Goal: Task Accomplishment & Management: Manage account settings

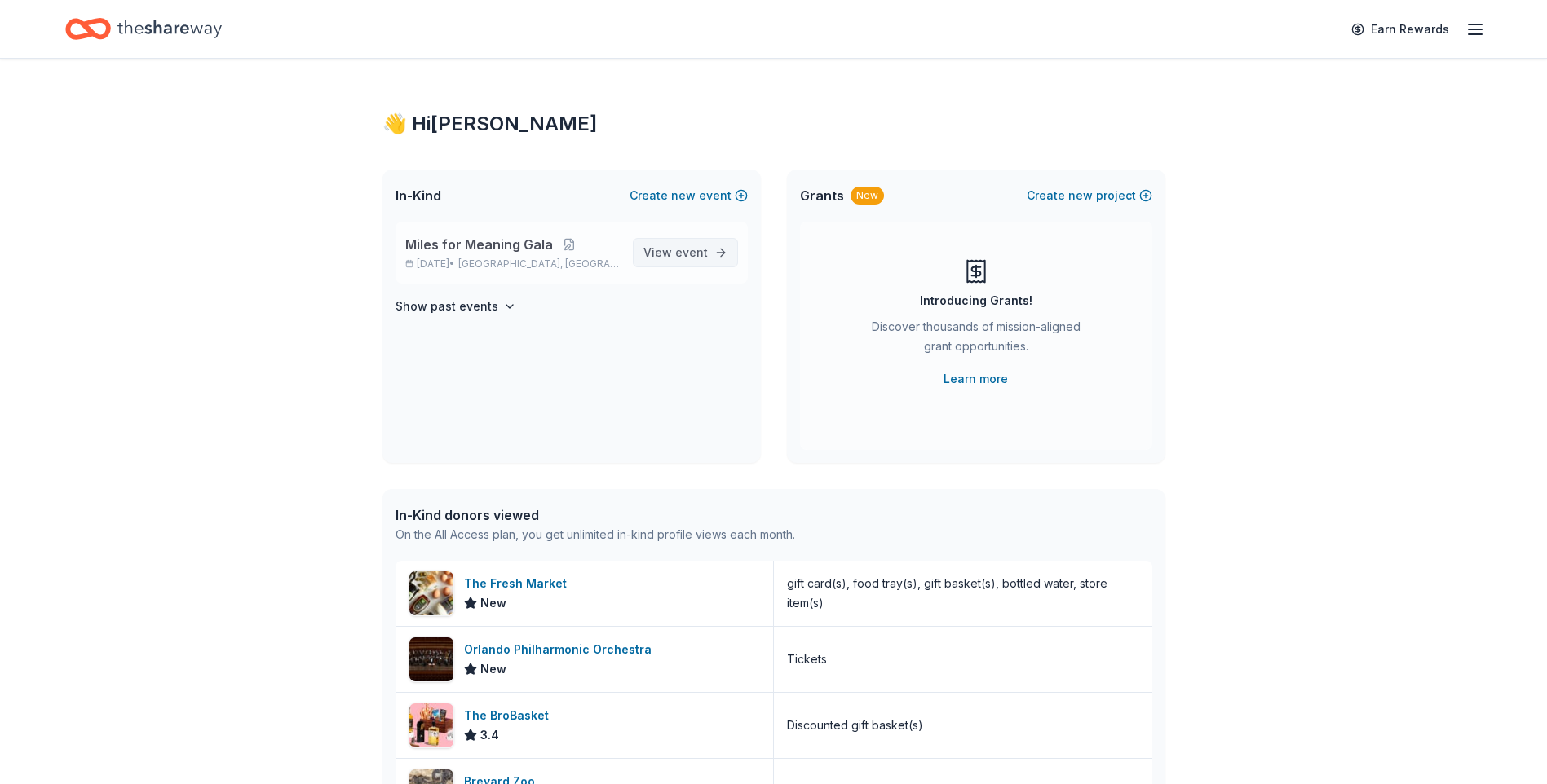
click at [694, 250] on span "event" at bounding box center [692, 253] width 33 height 14
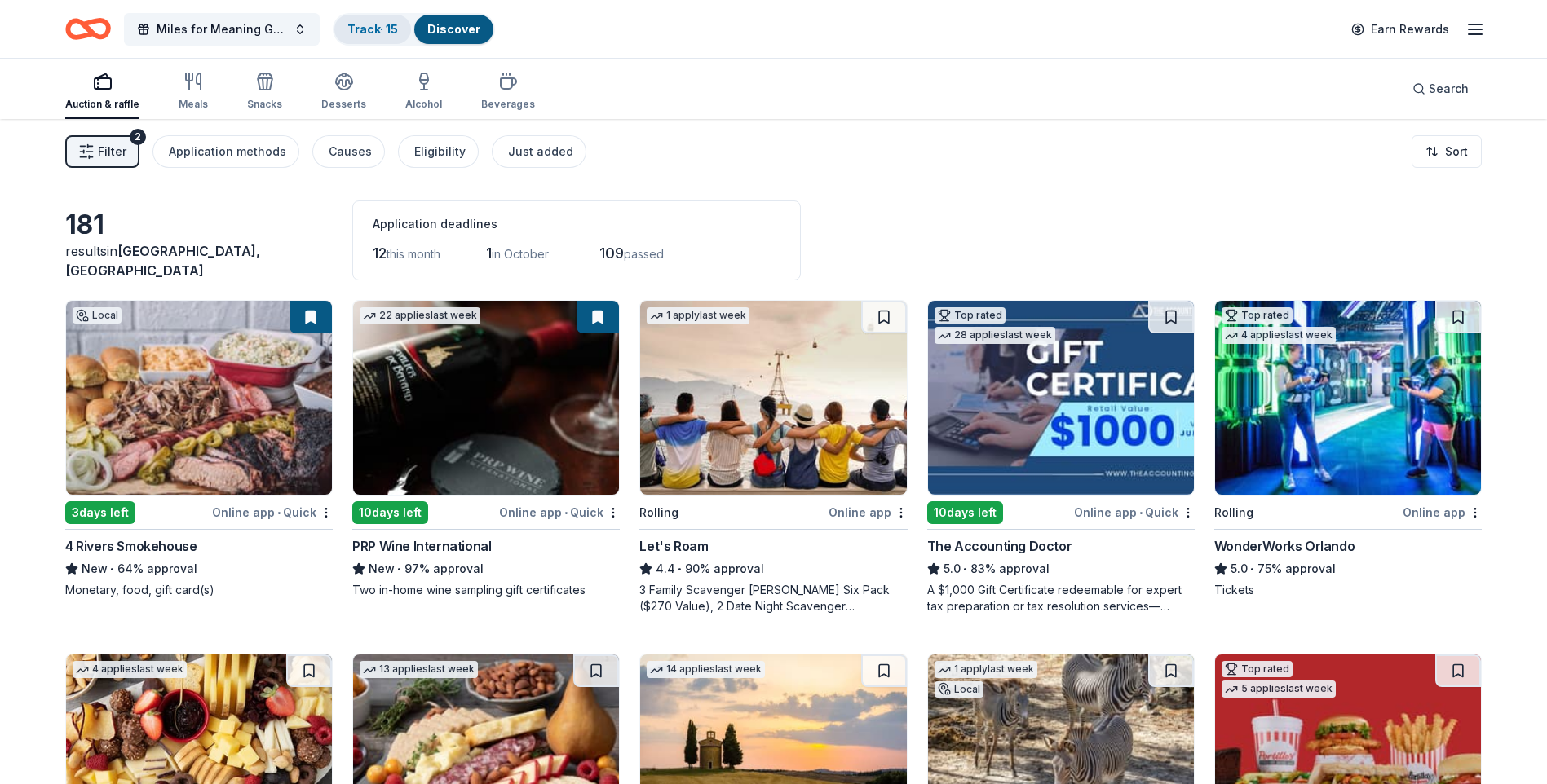
click at [364, 30] on link "Track · 15" at bounding box center [373, 29] width 51 height 14
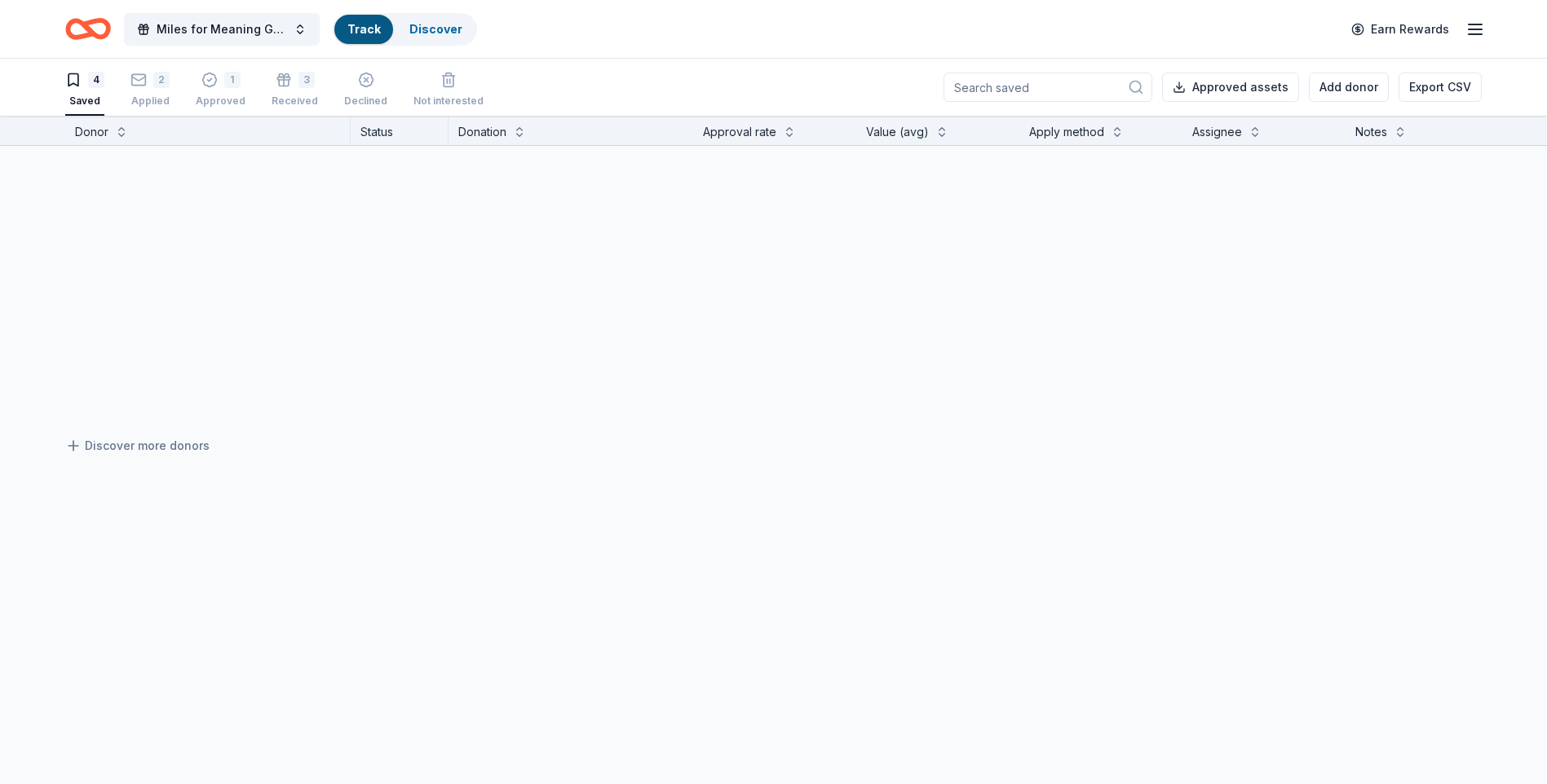
scroll to position [1, 0]
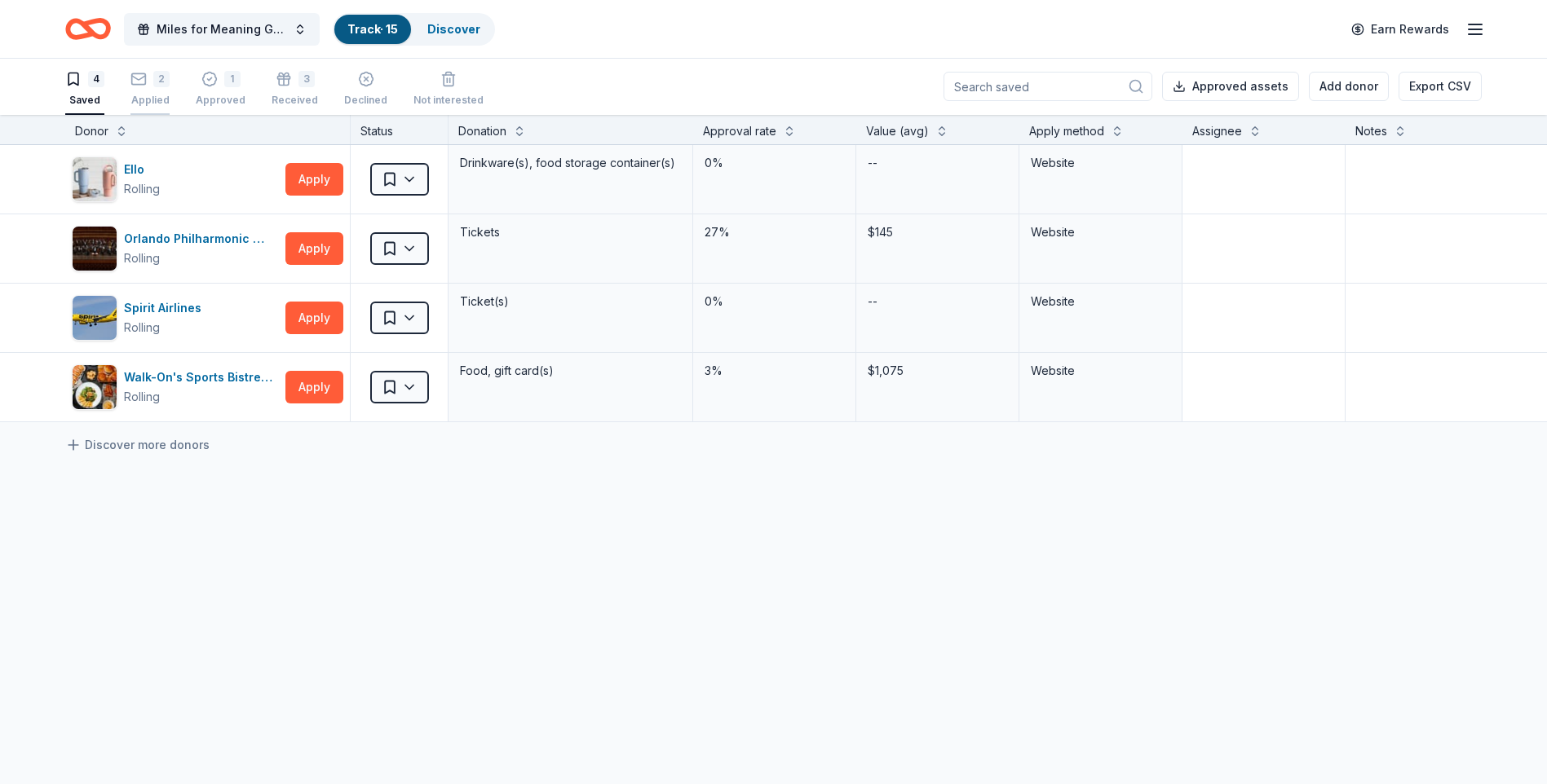
click at [150, 78] on div "2" at bounding box center [149, 78] width 39 height 16
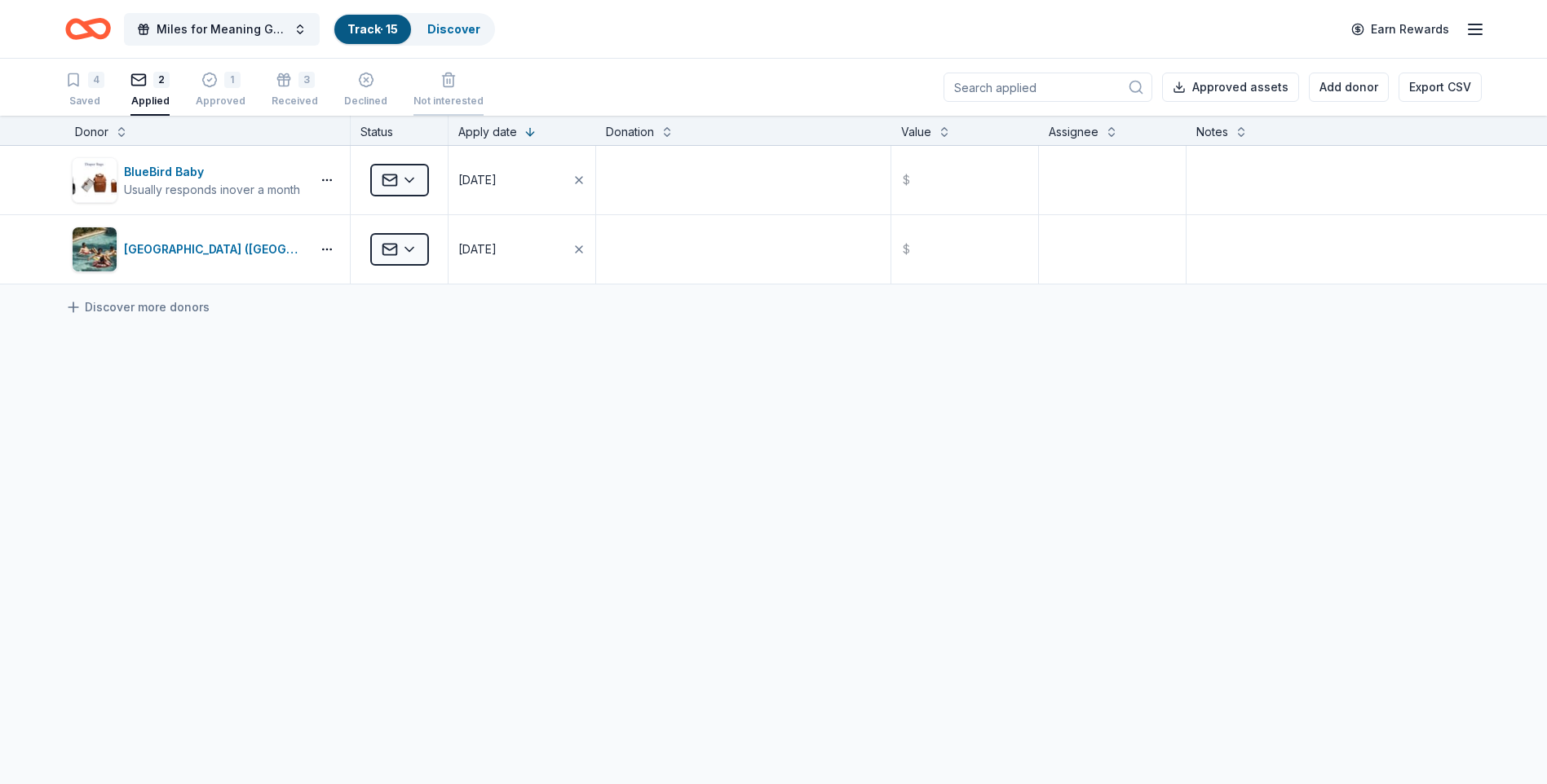
click at [454, 86] on div "button" at bounding box center [448, 79] width 70 height 16
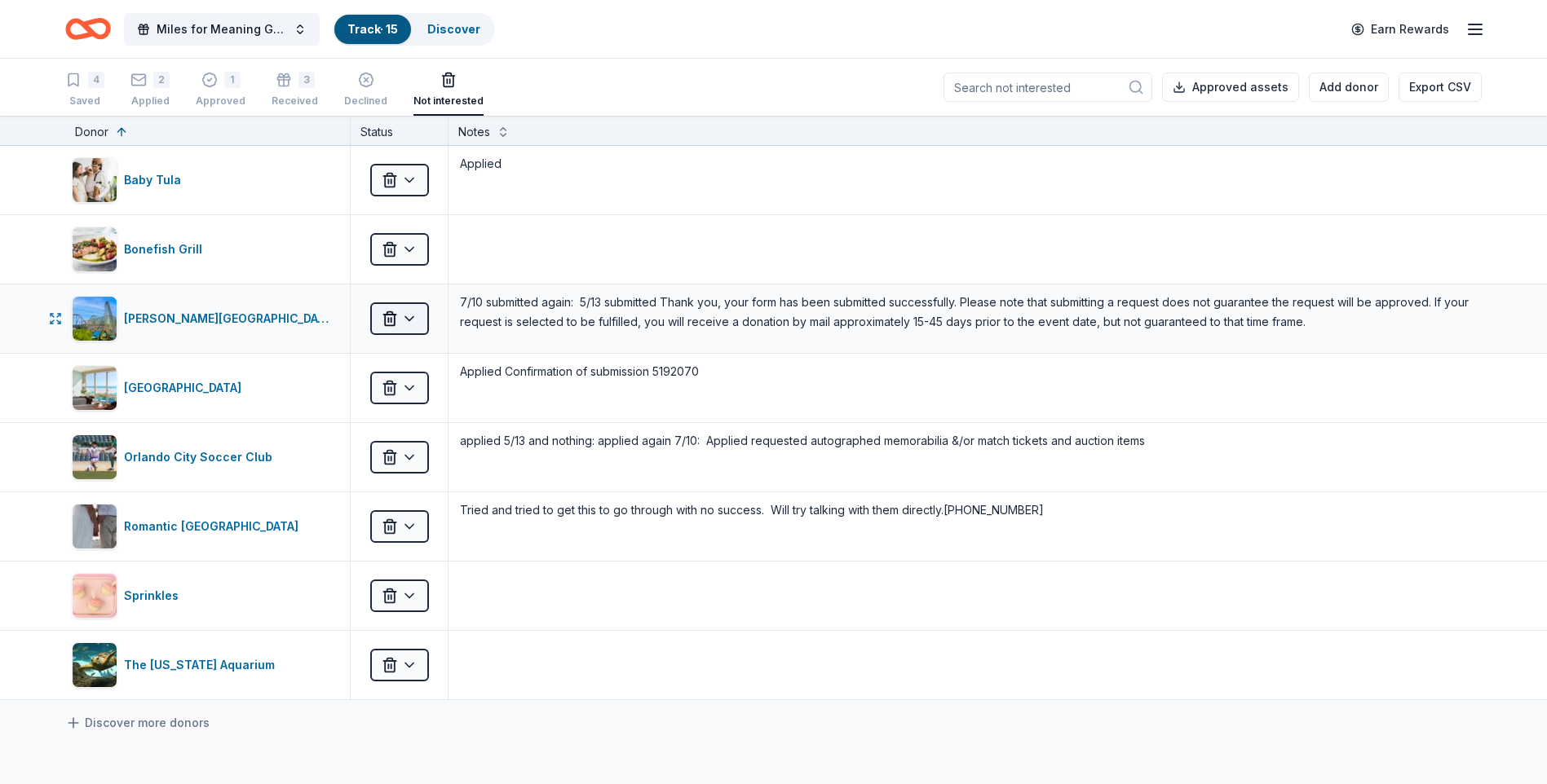
click at [415, 314] on html "Miles for Meaning Gala Track · 15 Discover Earn Rewards 4 Saved 2 Applied 1 App…" at bounding box center [773, 392] width 1547 height 784
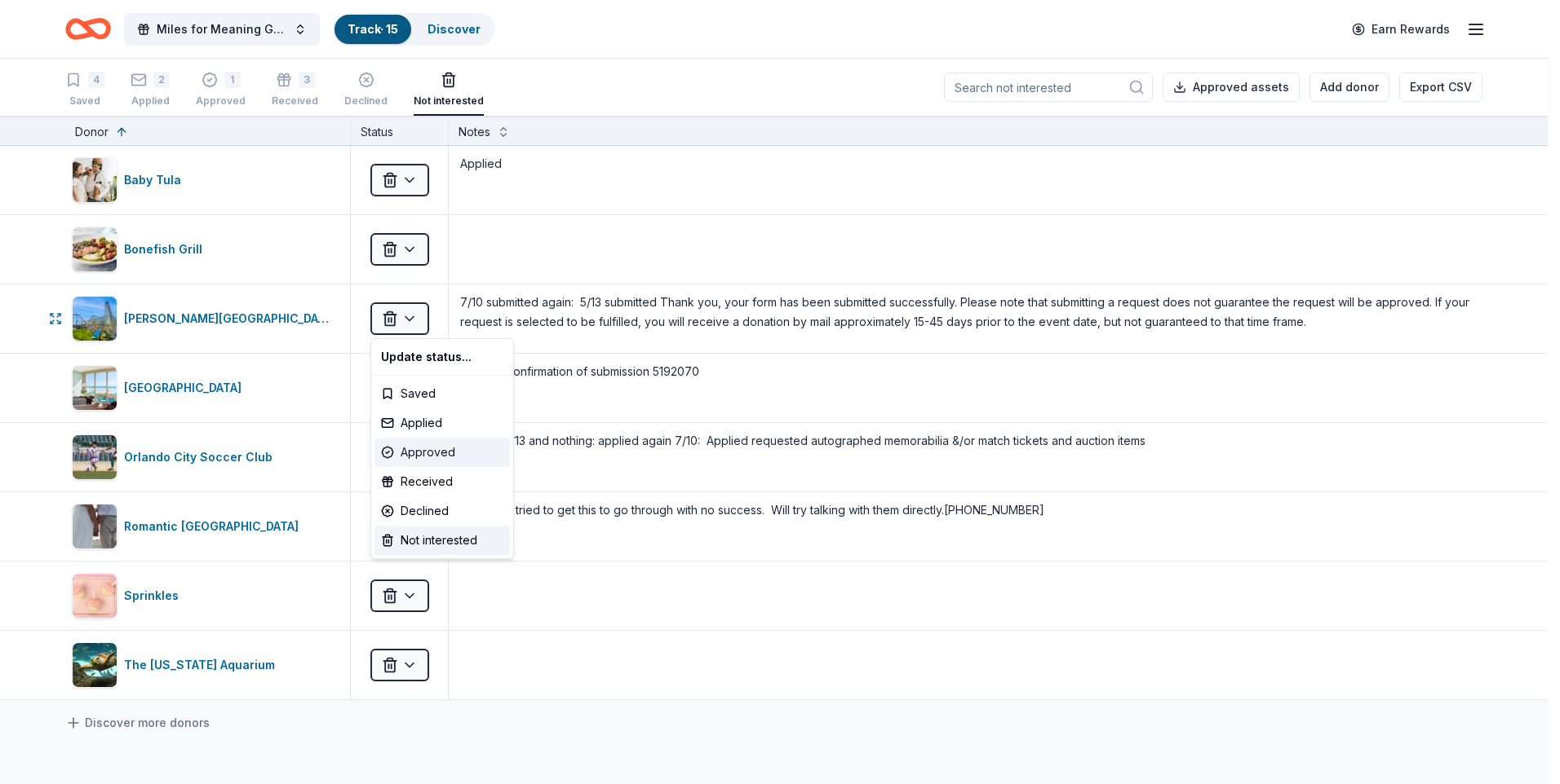
click at [423, 448] on div "Approved" at bounding box center [442, 453] width 135 height 29
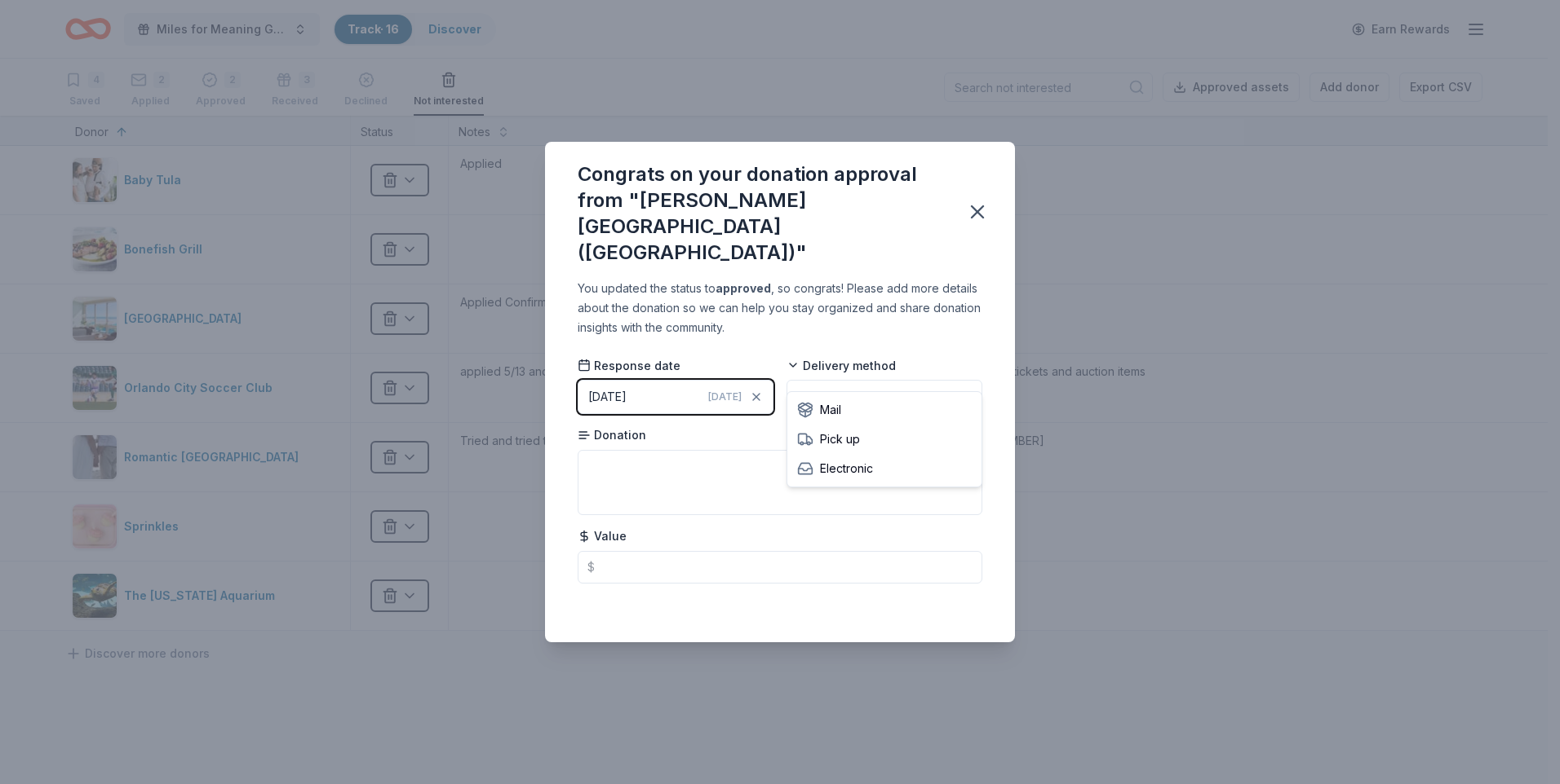
click at [960, 367] on html "Miles for Meaning Gala Track · 16 Discover Earn Rewards 4 Saved 2 Applied 2 App…" at bounding box center [780, 392] width 1560 height 784
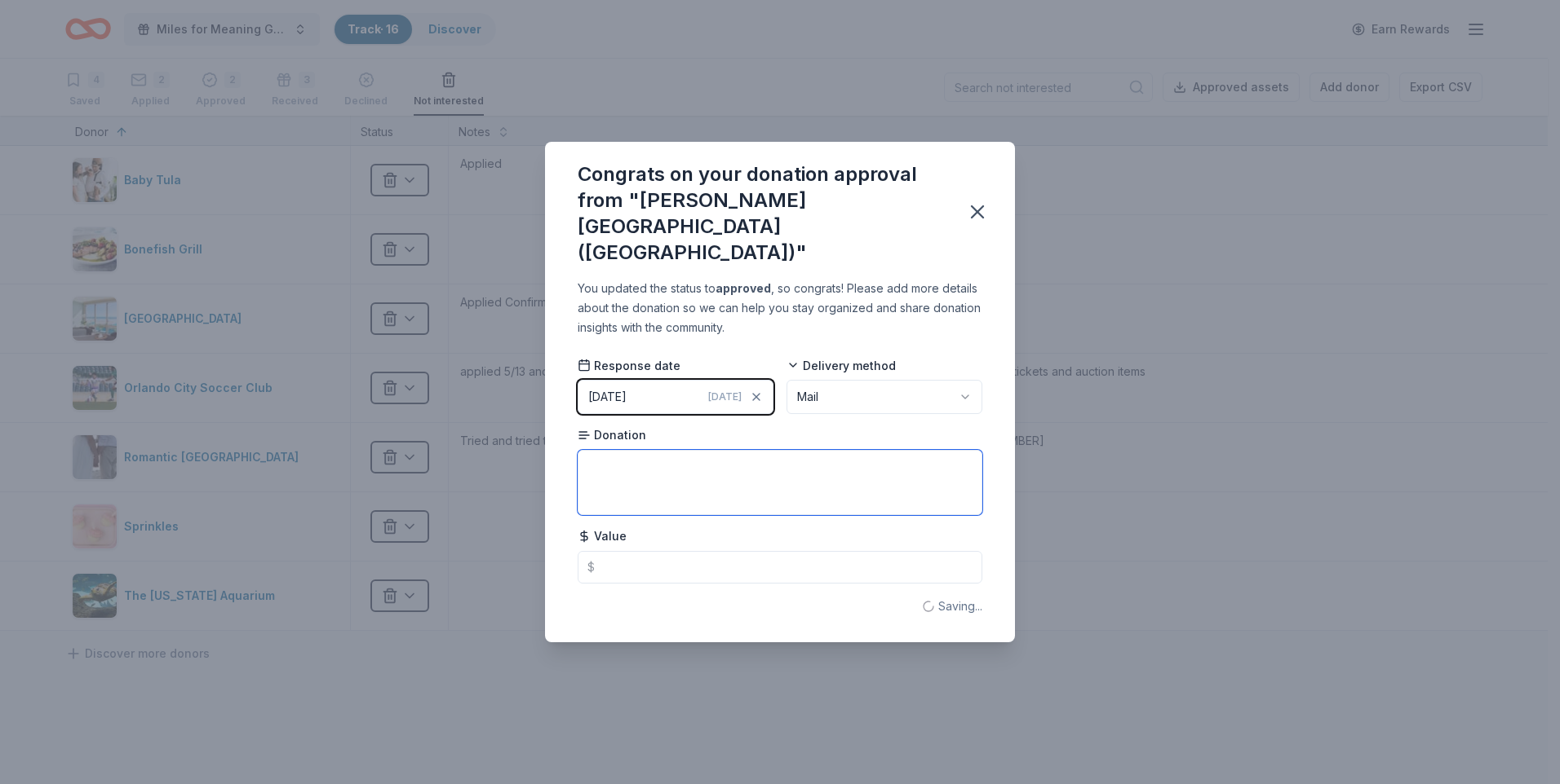
click at [740, 450] on textarea at bounding box center [779, 483] width 405 height 66
type textarea "2 tickets"
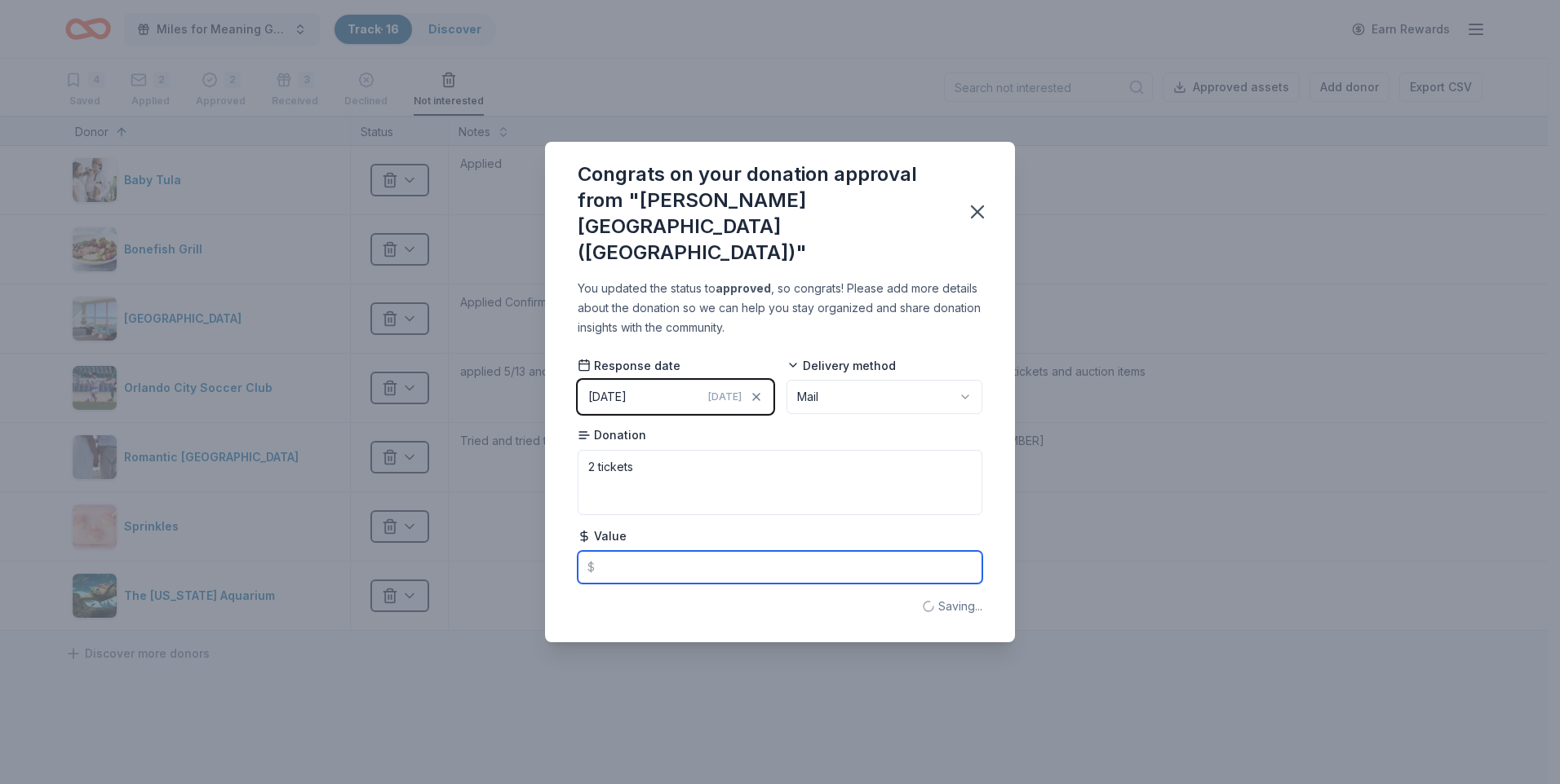
click at [719, 551] on input "text" at bounding box center [779, 568] width 405 height 33
type input "360.00"
click at [973, 208] on icon "button" at bounding box center [977, 211] width 11 height 11
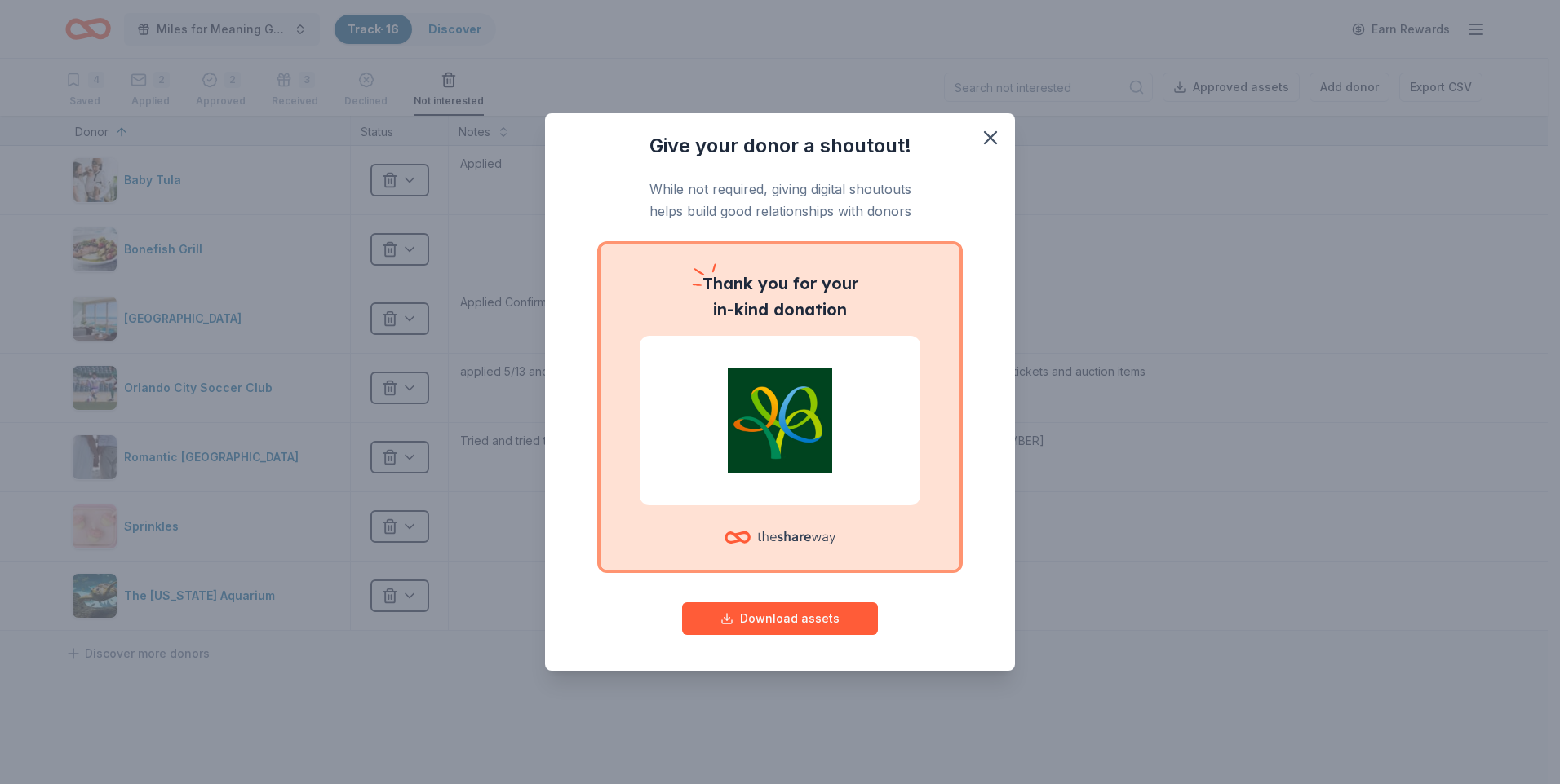
click at [802, 519] on div at bounding box center [779, 537] width 111 height 38
click at [776, 618] on button "Download assets" at bounding box center [779, 619] width 196 height 33
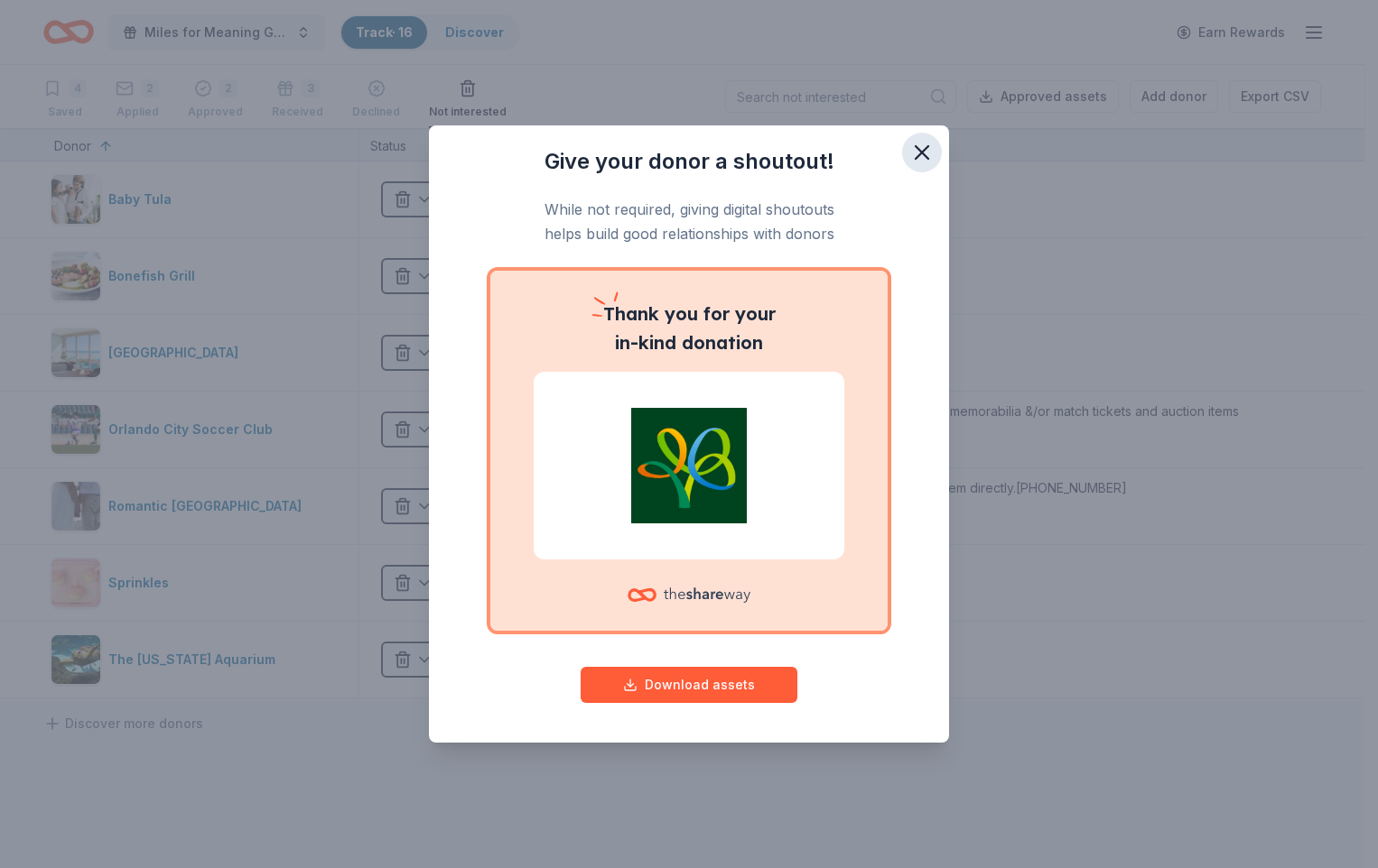
click at [914, 147] on icon "button" at bounding box center [922, 153] width 25 height 25
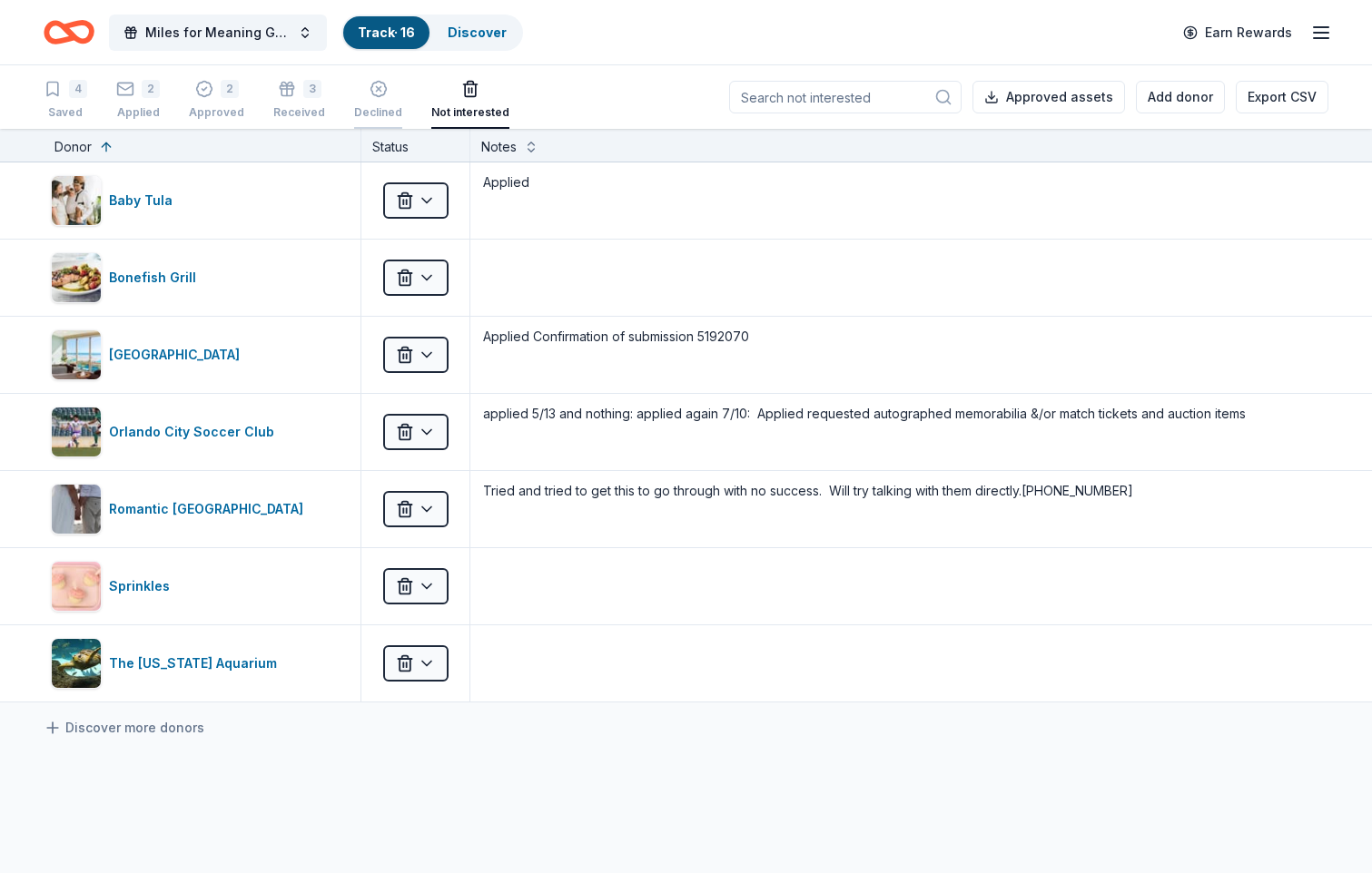
click at [371, 89] on icon "button" at bounding box center [379, 89] width 15 height 15
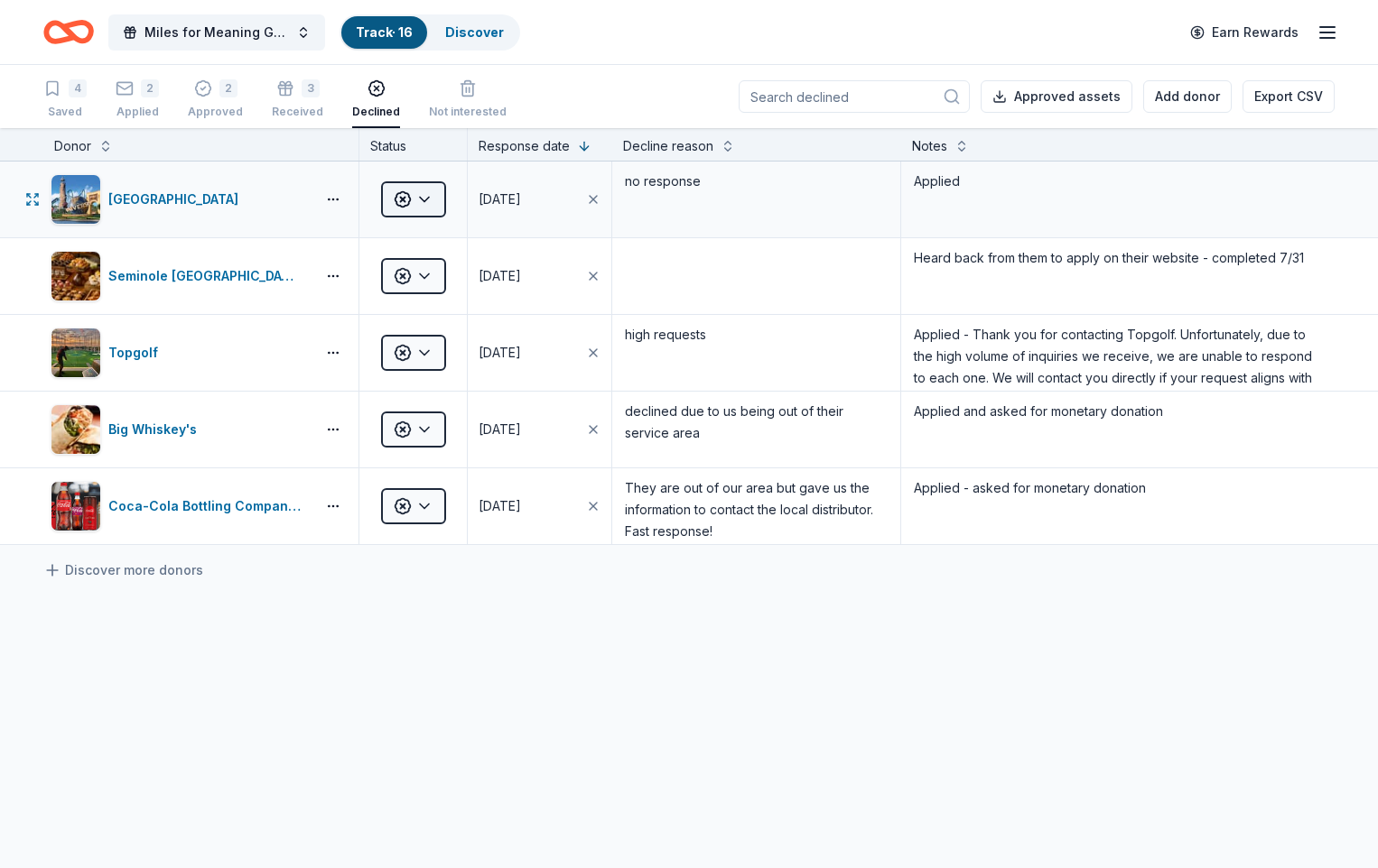
click at [424, 200] on html "Miles for Meaning Gala Track · 16 Discover Earn Rewards 4 Saved 2 Applied 2 App…" at bounding box center [689, 434] width 1378 height 868
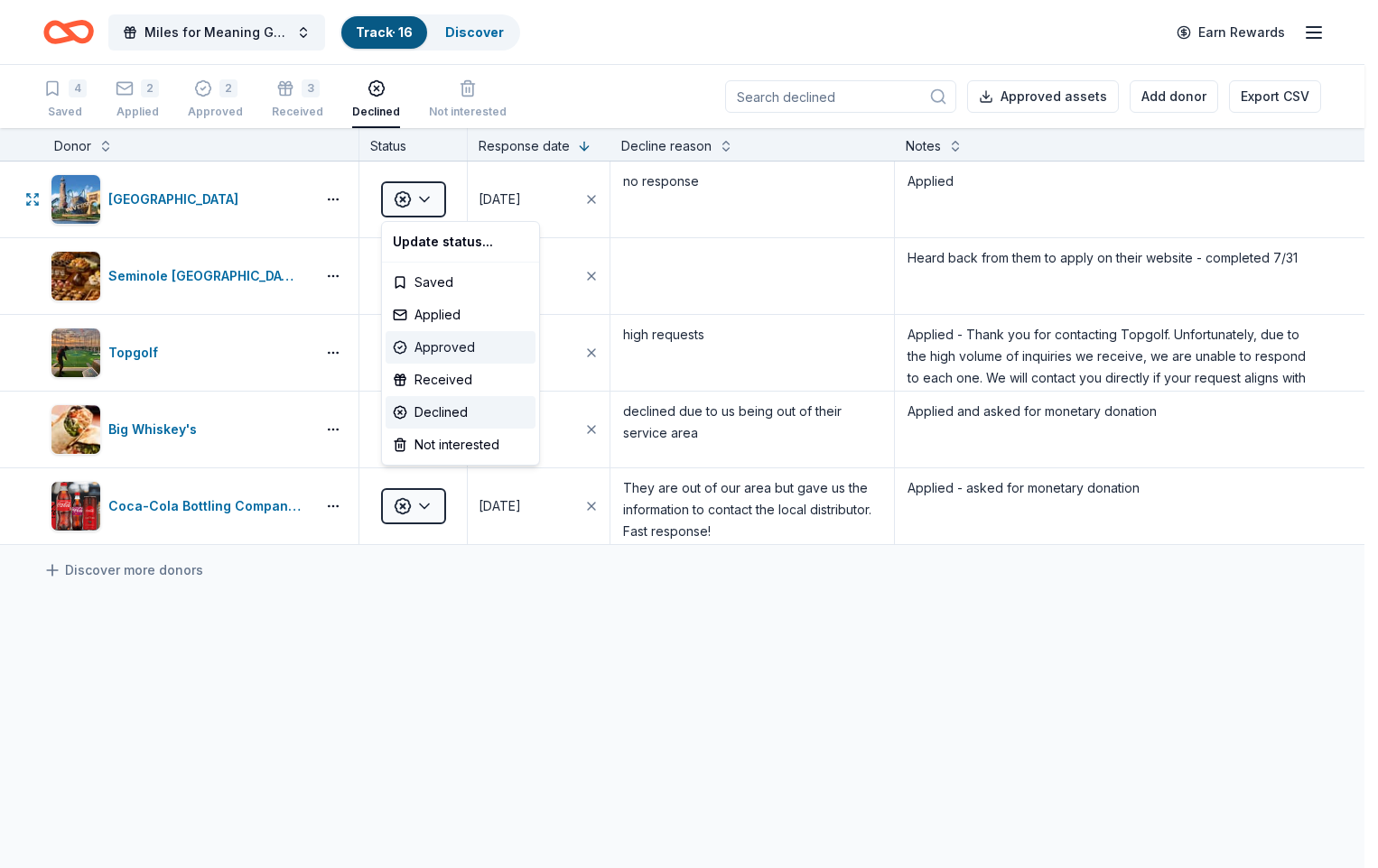
click at [425, 348] on div "Approved" at bounding box center [460, 348] width 150 height 32
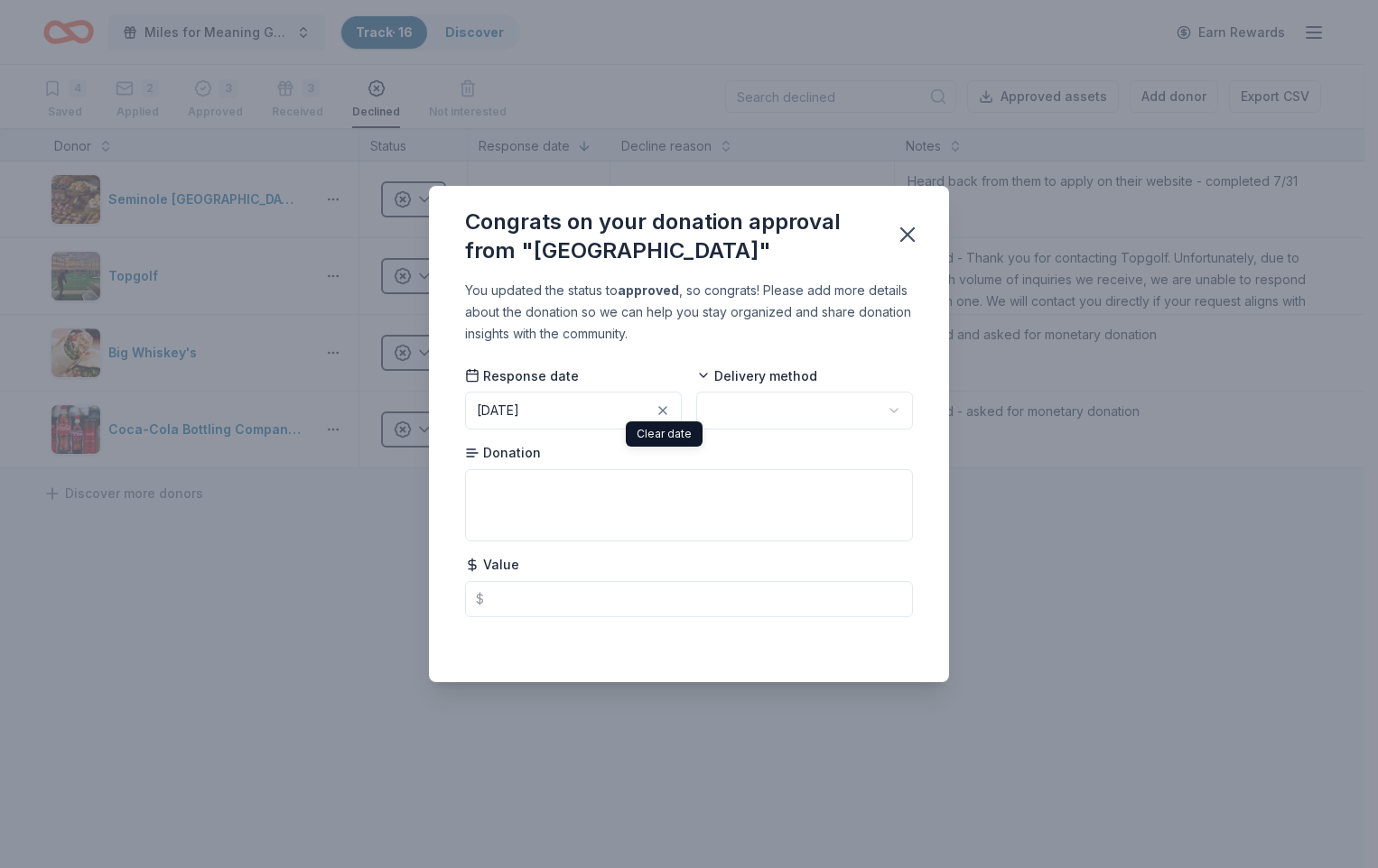
click at [662, 430] on div "Clear date Clear date" at bounding box center [664, 434] width 76 height 25
click at [648, 408] on button "Pick a date" at bounding box center [573, 411] width 217 height 38
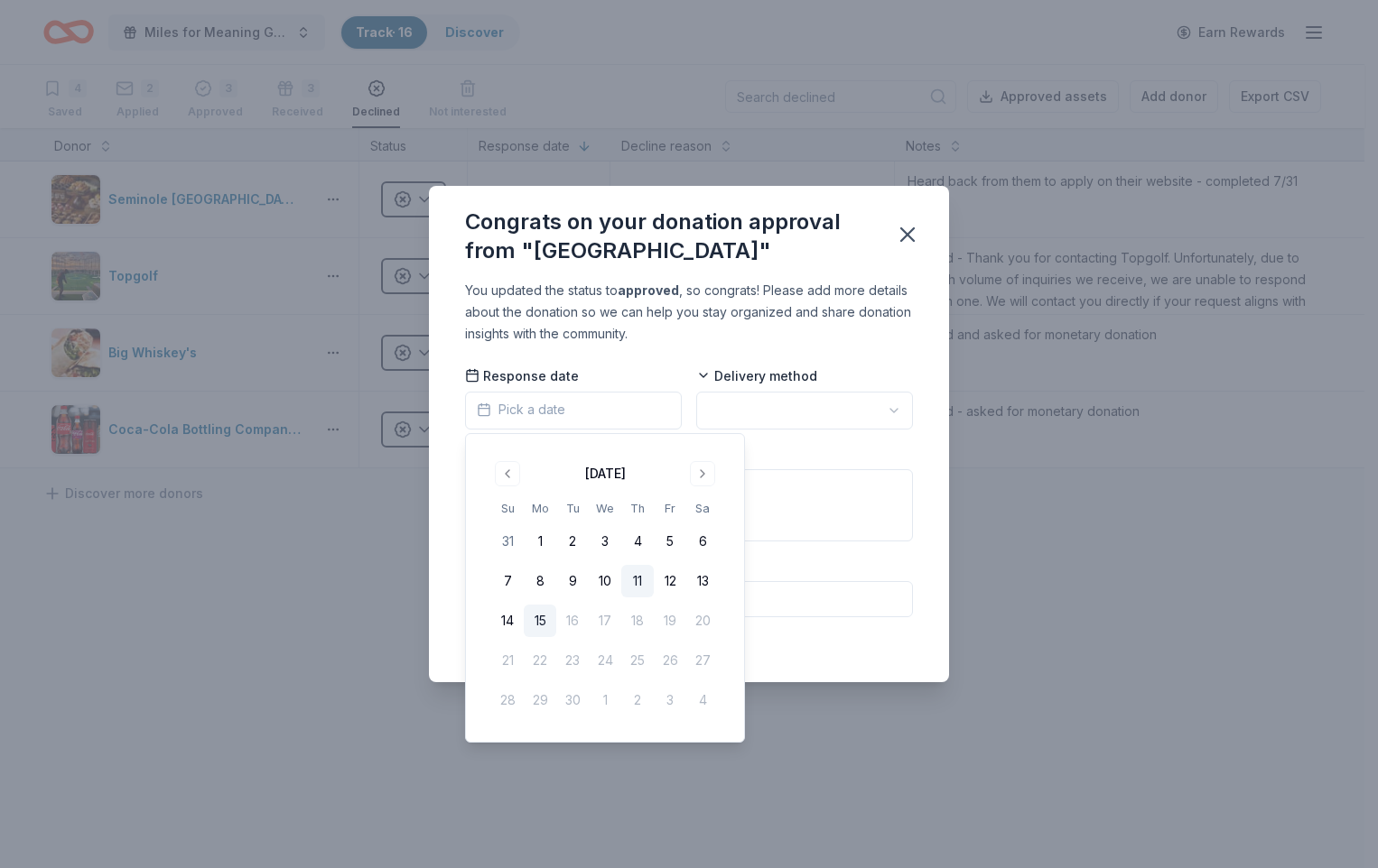
click at [639, 582] on button "11" at bounding box center [637, 582] width 32 height 32
click at [906, 411] on html "Miles for Meaning Gala Track · 16 Discover Earn Rewards 4 Saved 2 Applied 3 App…" at bounding box center [689, 434] width 1378 height 868
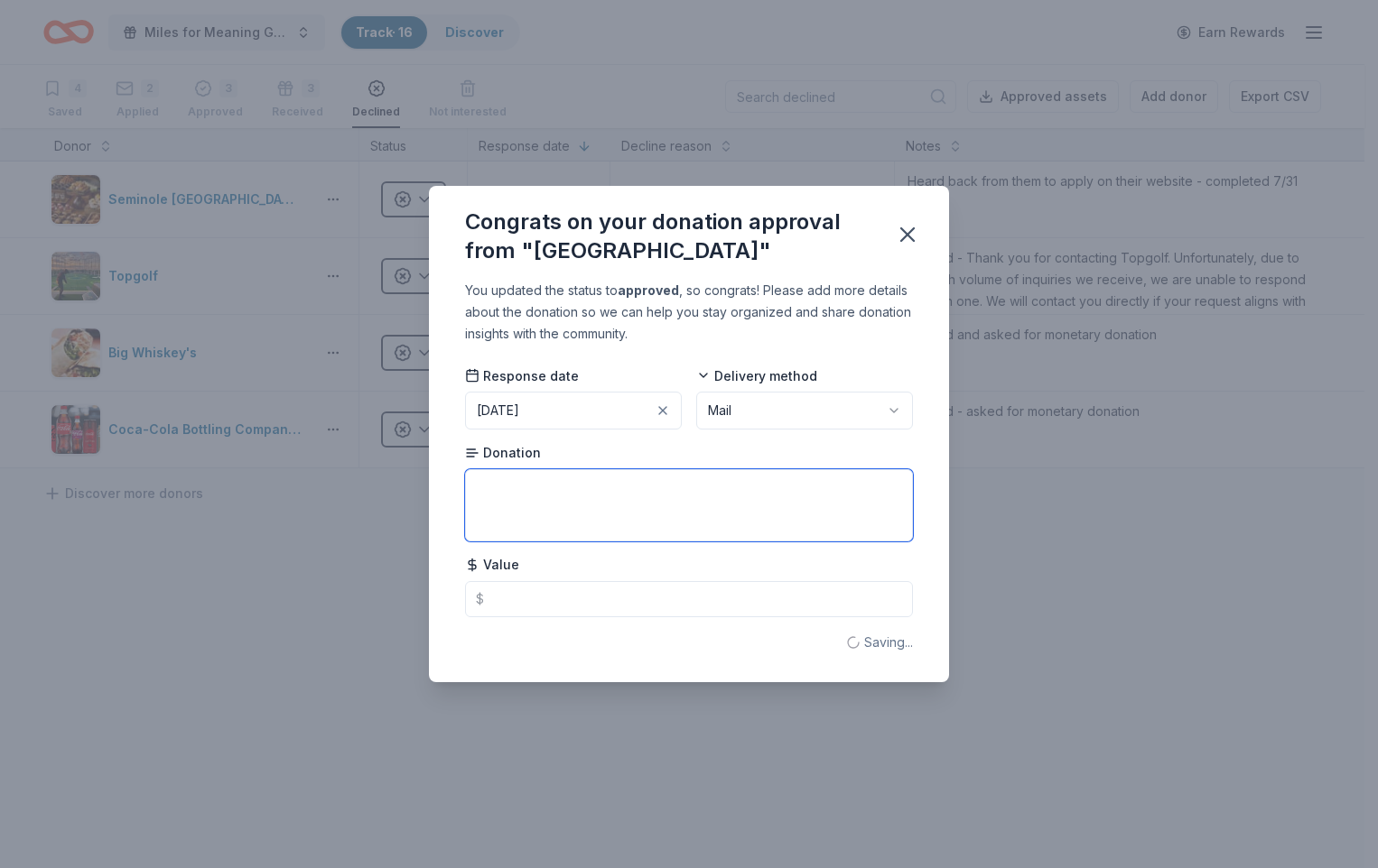
click at [613, 486] on textarea at bounding box center [689, 506] width 448 height 73
type textarea "u"
type textarea "not yet received"
click at [901, 240] on icon "button" at bounding box center [906, 234] width 12 height 12
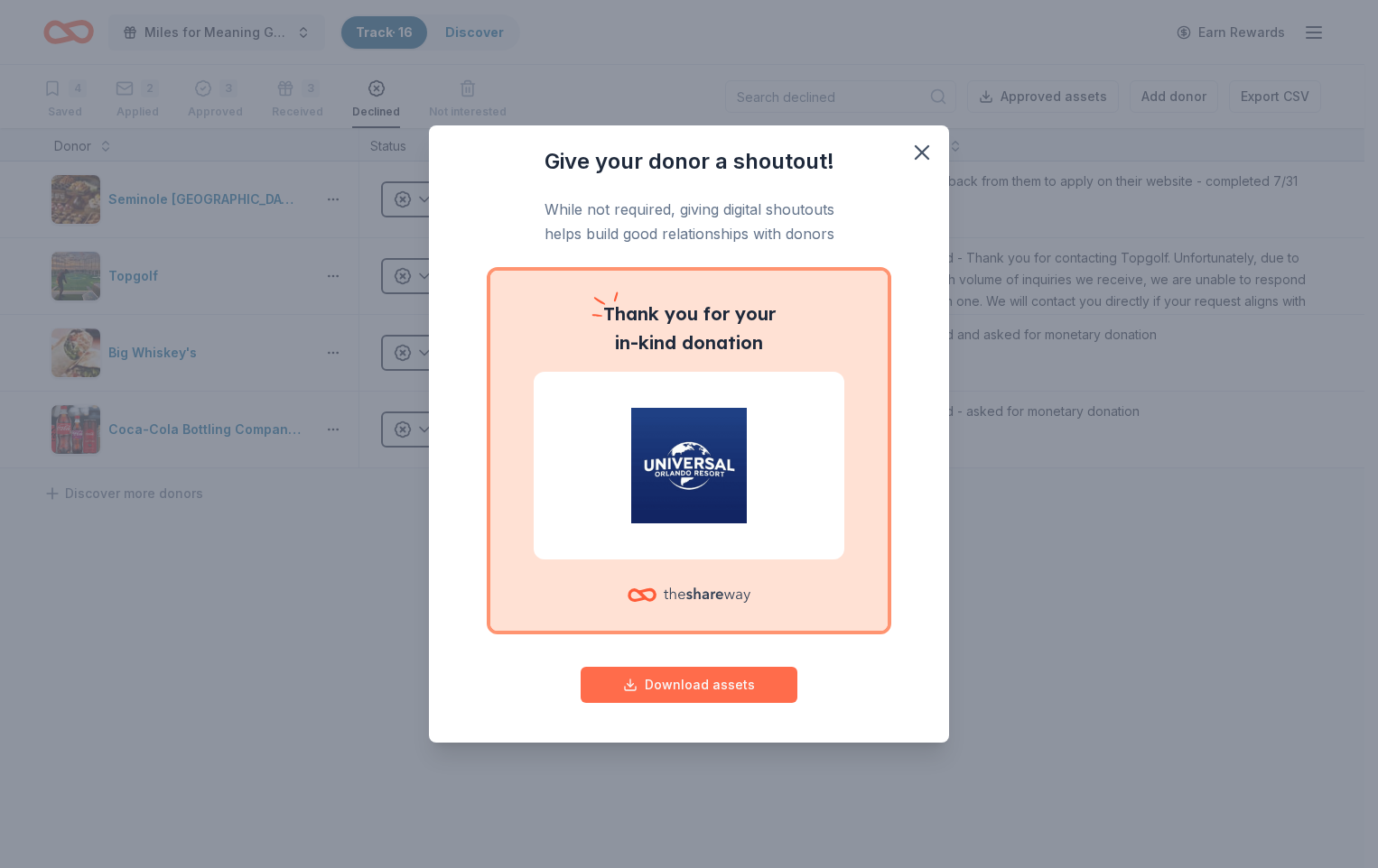
click at [722, 685] on button "Download assets" at bounding box center [689, 686] width 217 height 36
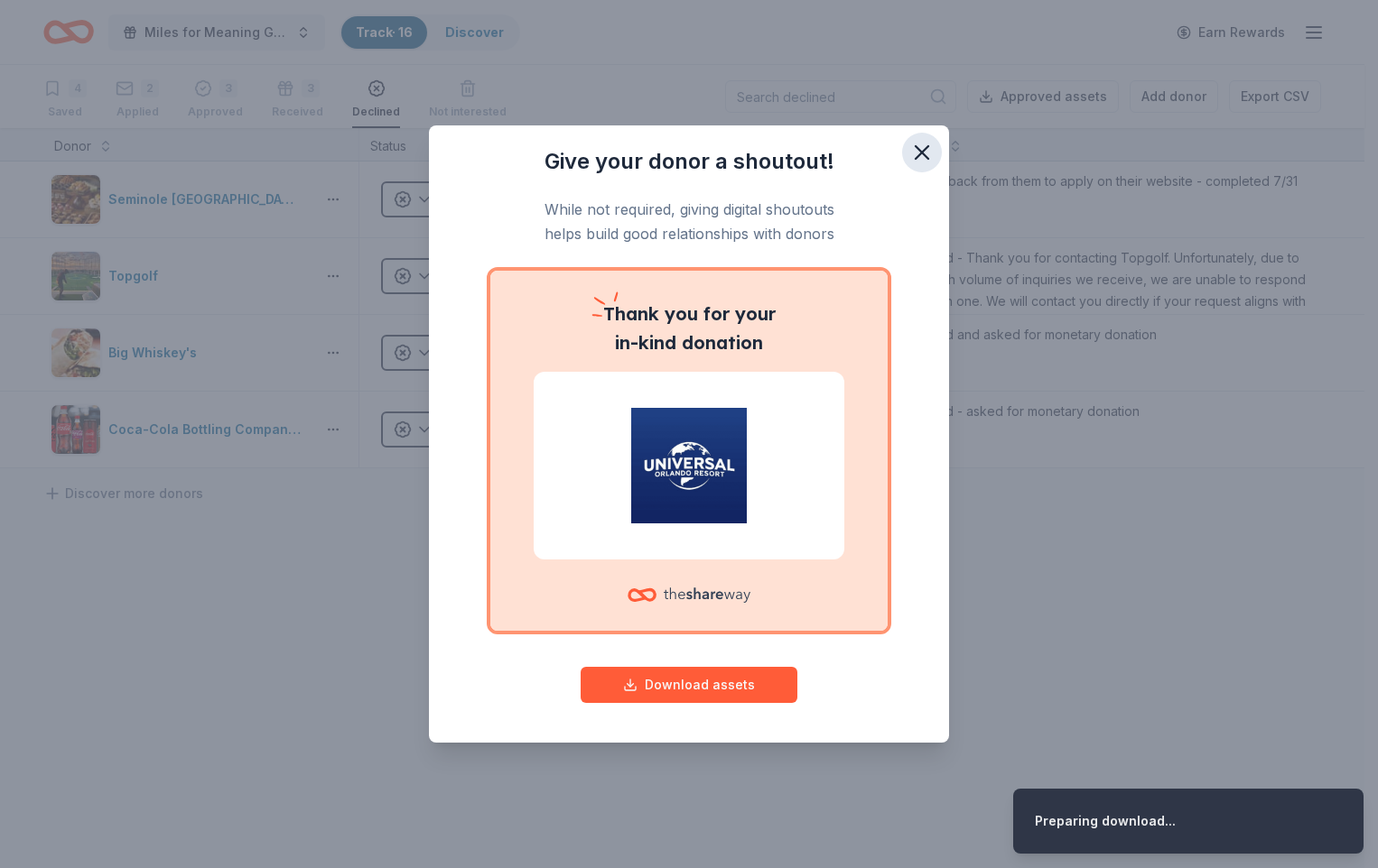
click at [928, 150] on icon "button" at bounding box center [922, 153] width 25 height 25
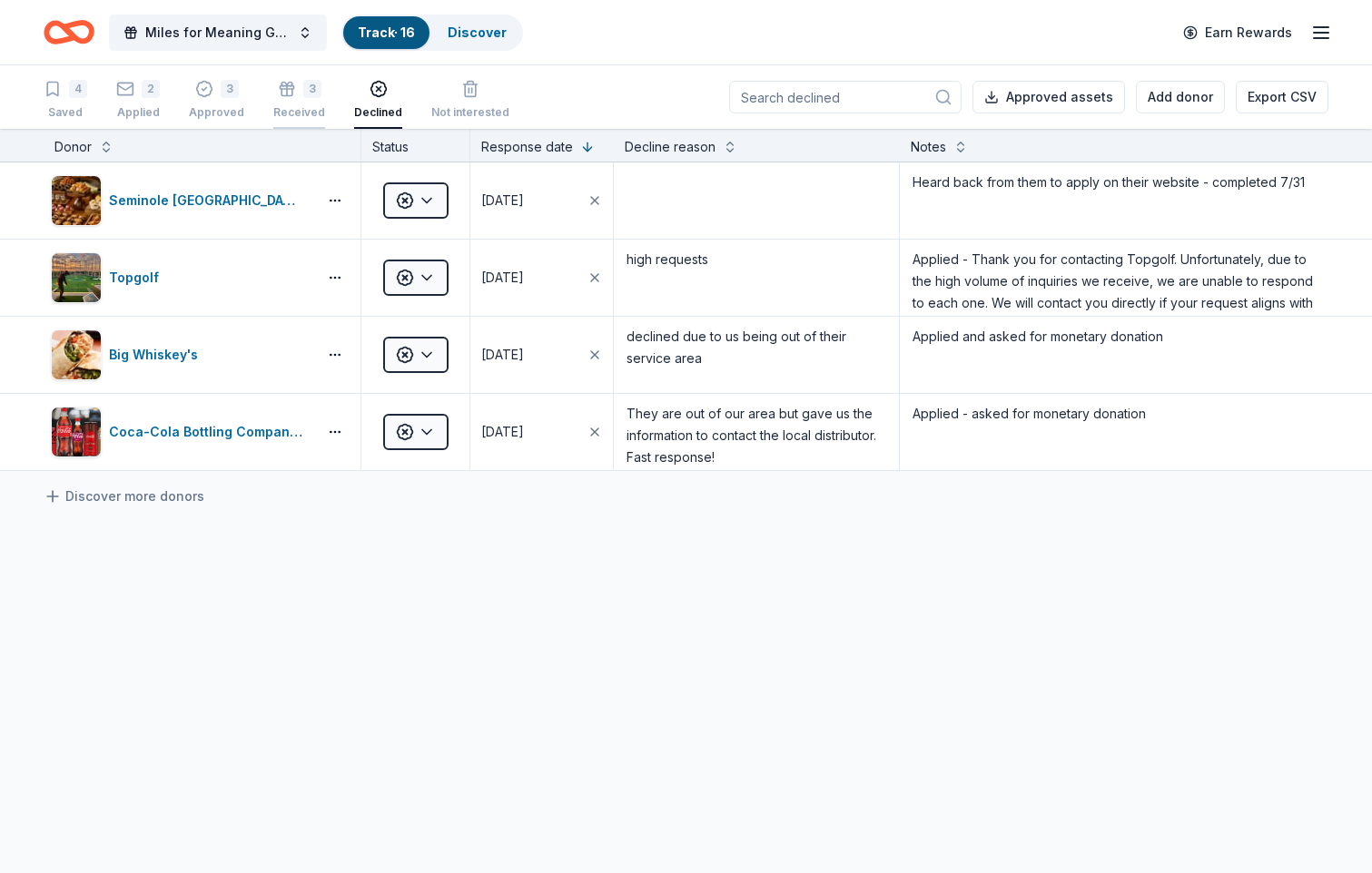
click at [294, 96] on div "3" at bounding box center [300, 88] width 52 height 18
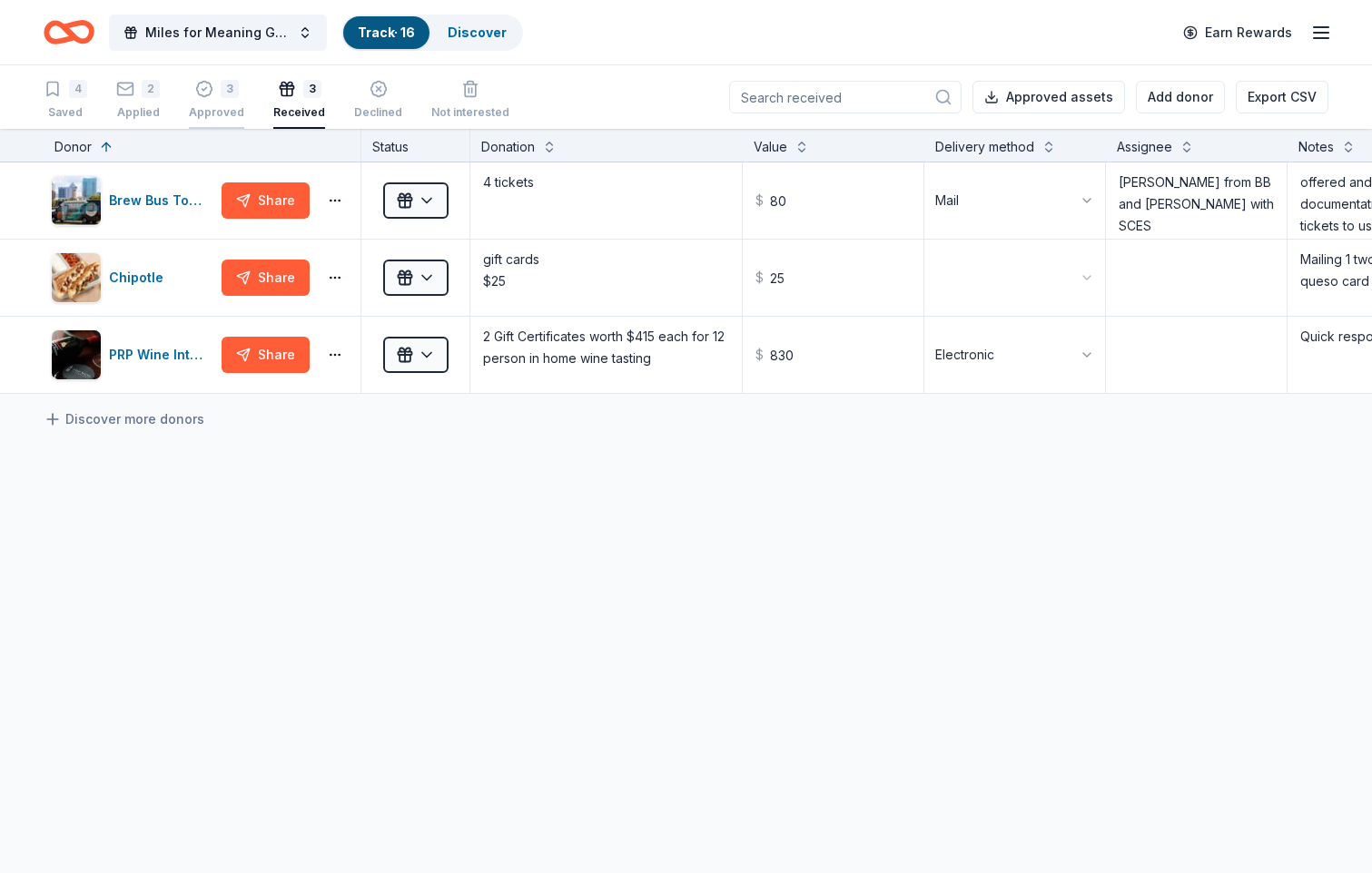
click at [212, 91] on div "3" at bounding box center [217, 86] width 56 height 18
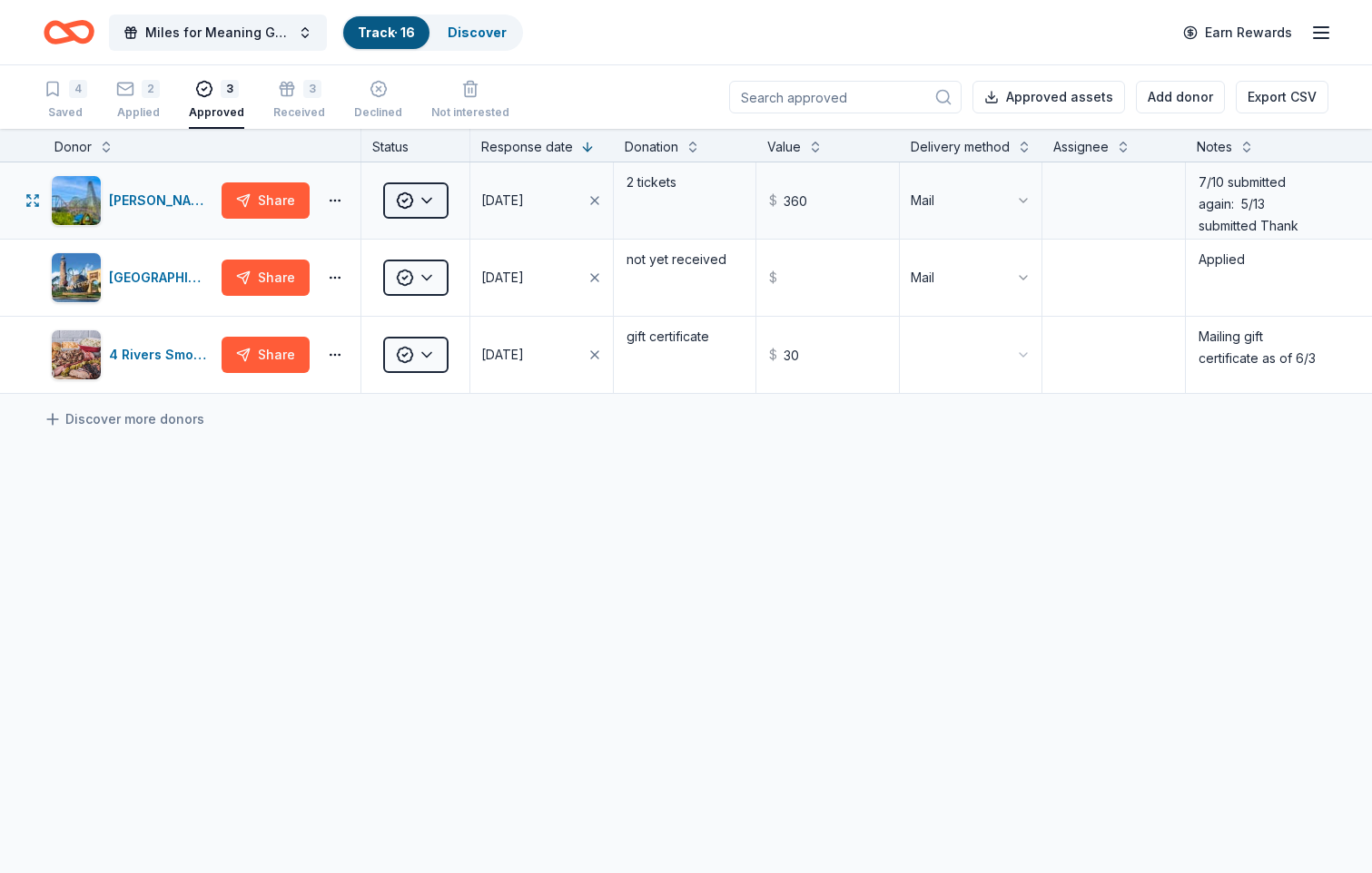
click at [420, 194] on html "Miles for Meaning Gala Track · 16 Discover Earn Rewards 4 Saved 2 Applied 3 App…" at bounding box center [686, 436] width 1372 height 873
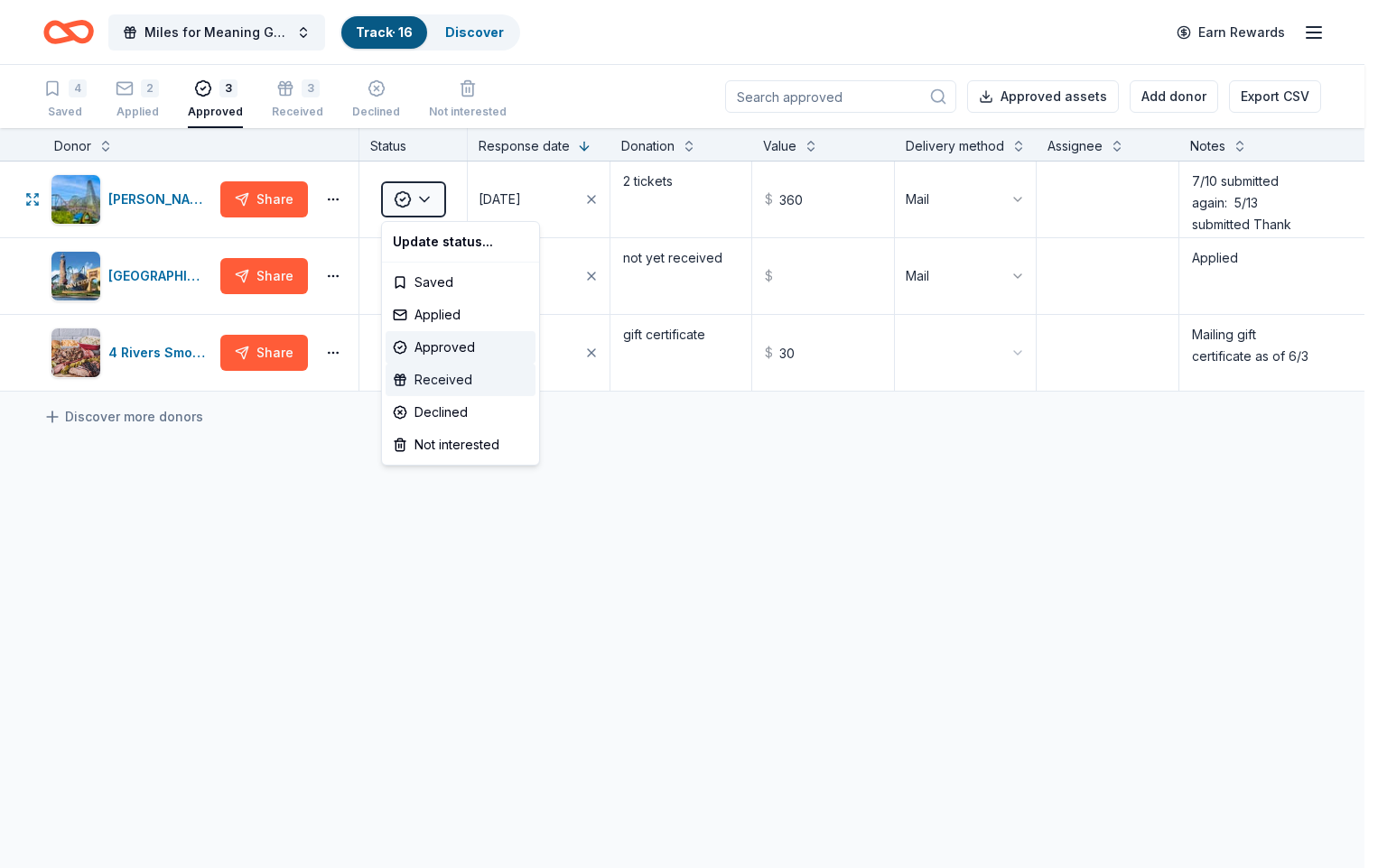
click at [444, 379] on div "Received" at bounding box center [460, 380] width 150 height 32
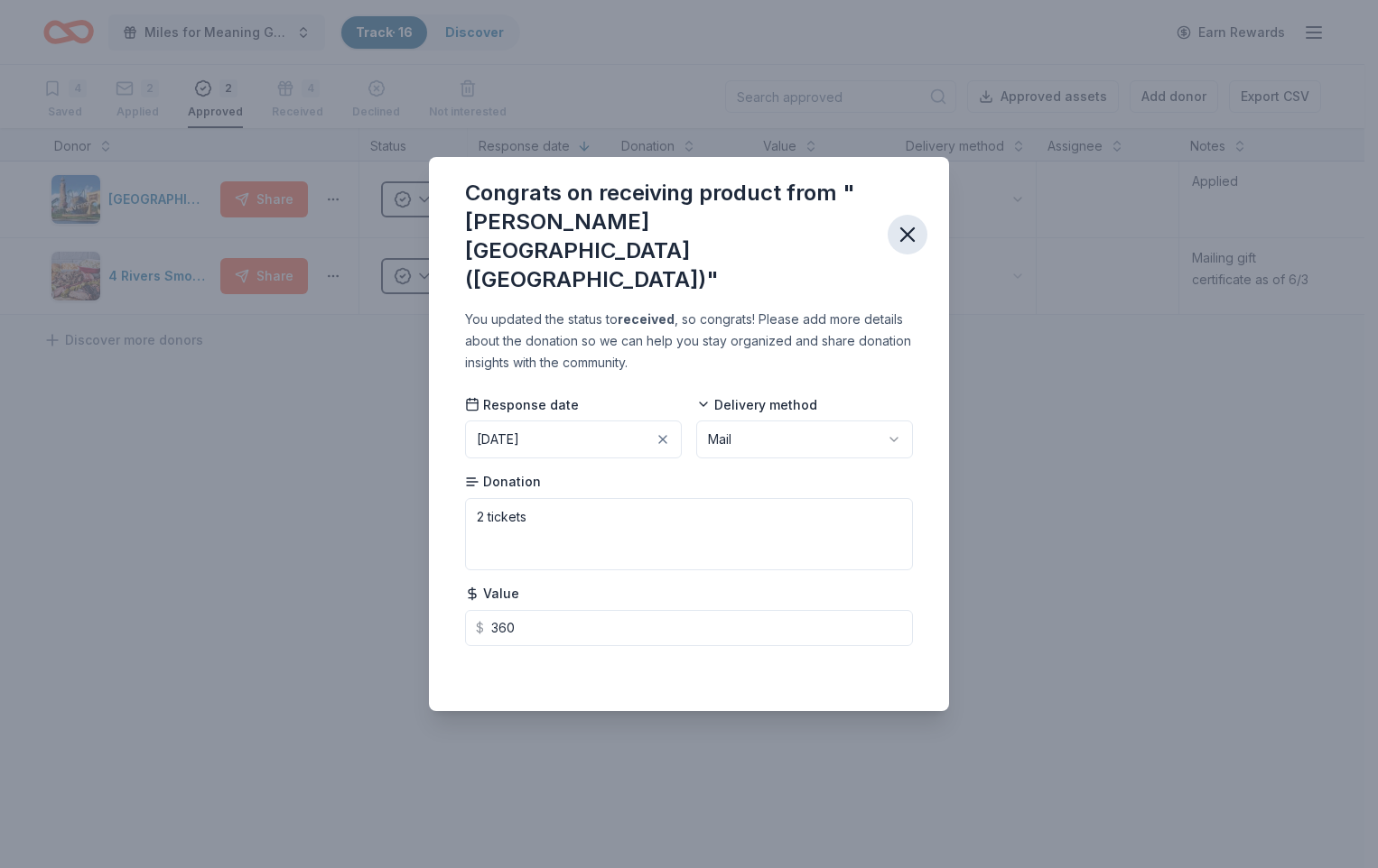
click at [909, 233] on icon "button" at bounding box center [906, 234] width 12 height 12
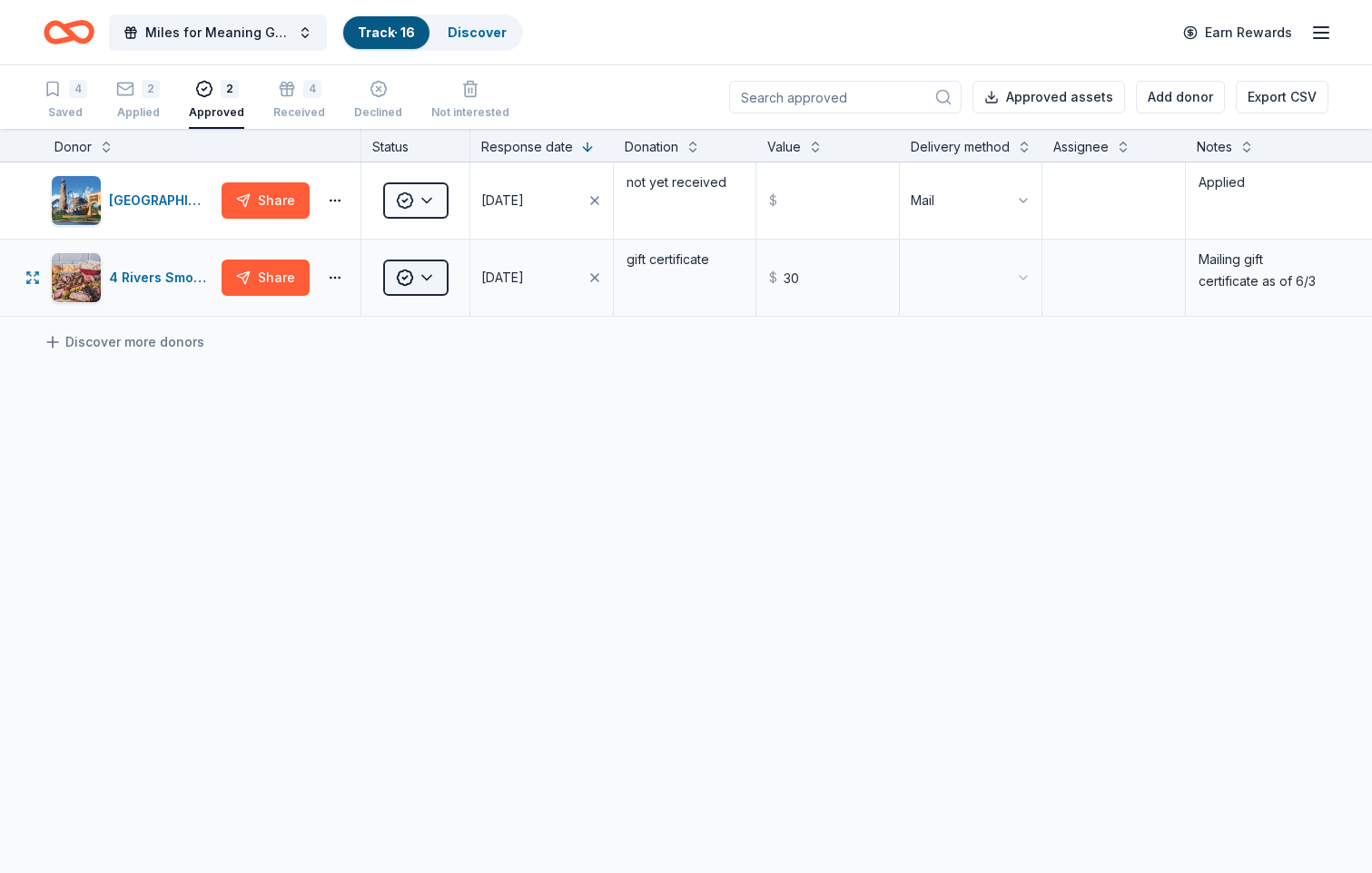
click at [421, 272] on html "Miles for Meaning Gala Track · 16 Discover Earn Rewards 4 Saved 2 Applied 2 App…" at bounding box center [686, 436] width 1372 height 873
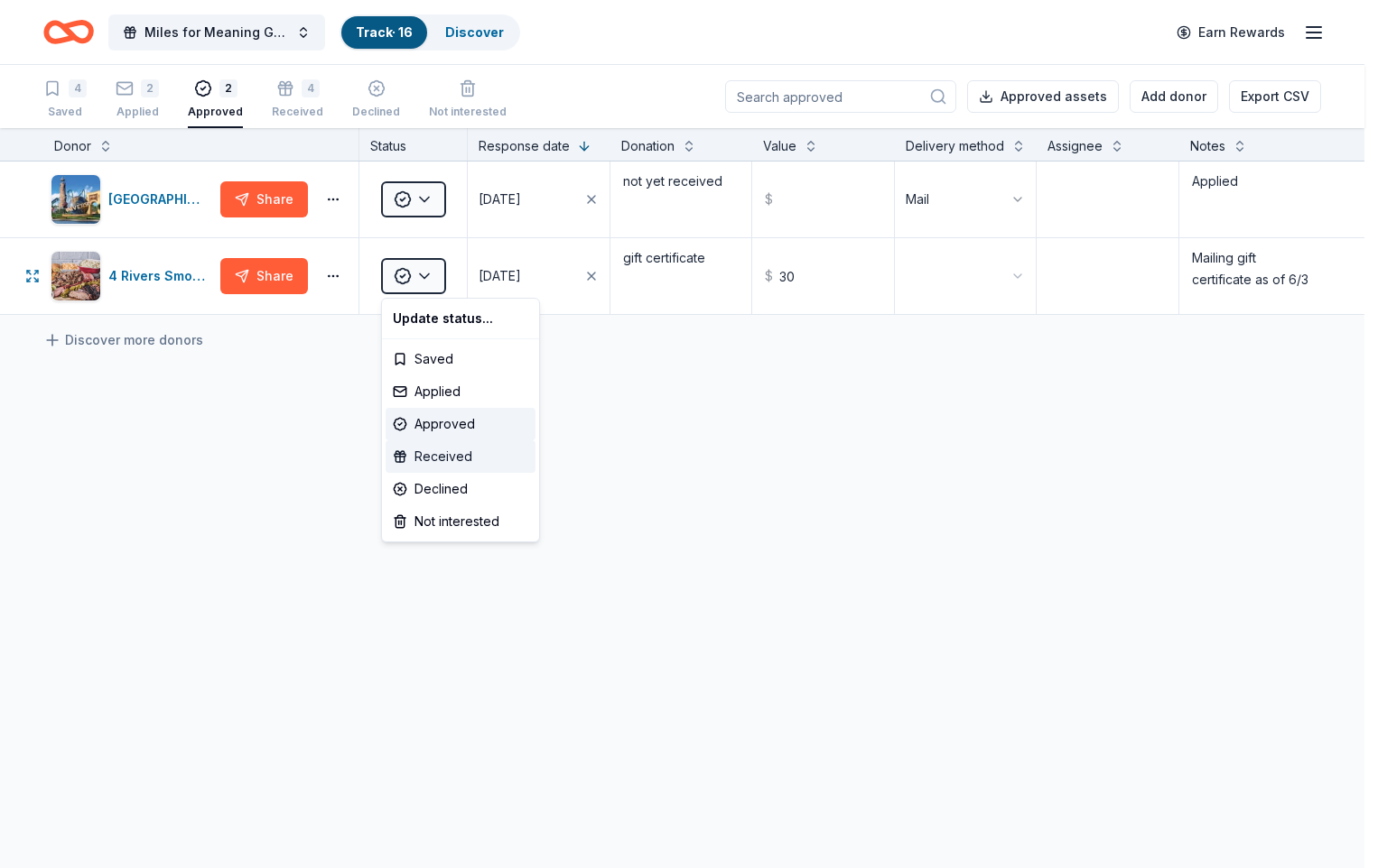
click at [428, 454] on div "Received" at bounding box center [460, 456] width 150 height 32
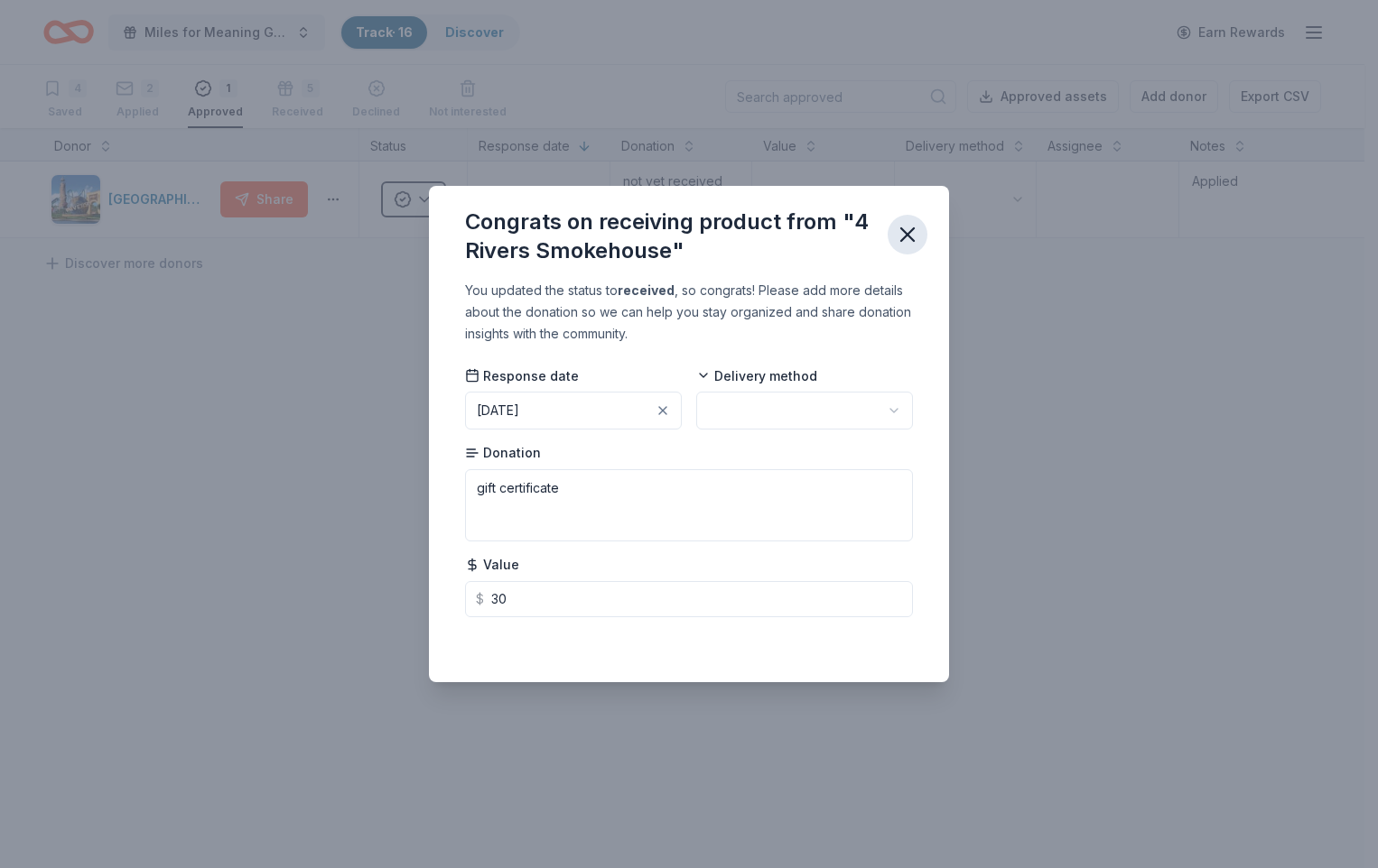
click at [905, 237] on icon "button" at bounding box center [906, 234] width 12 height 12
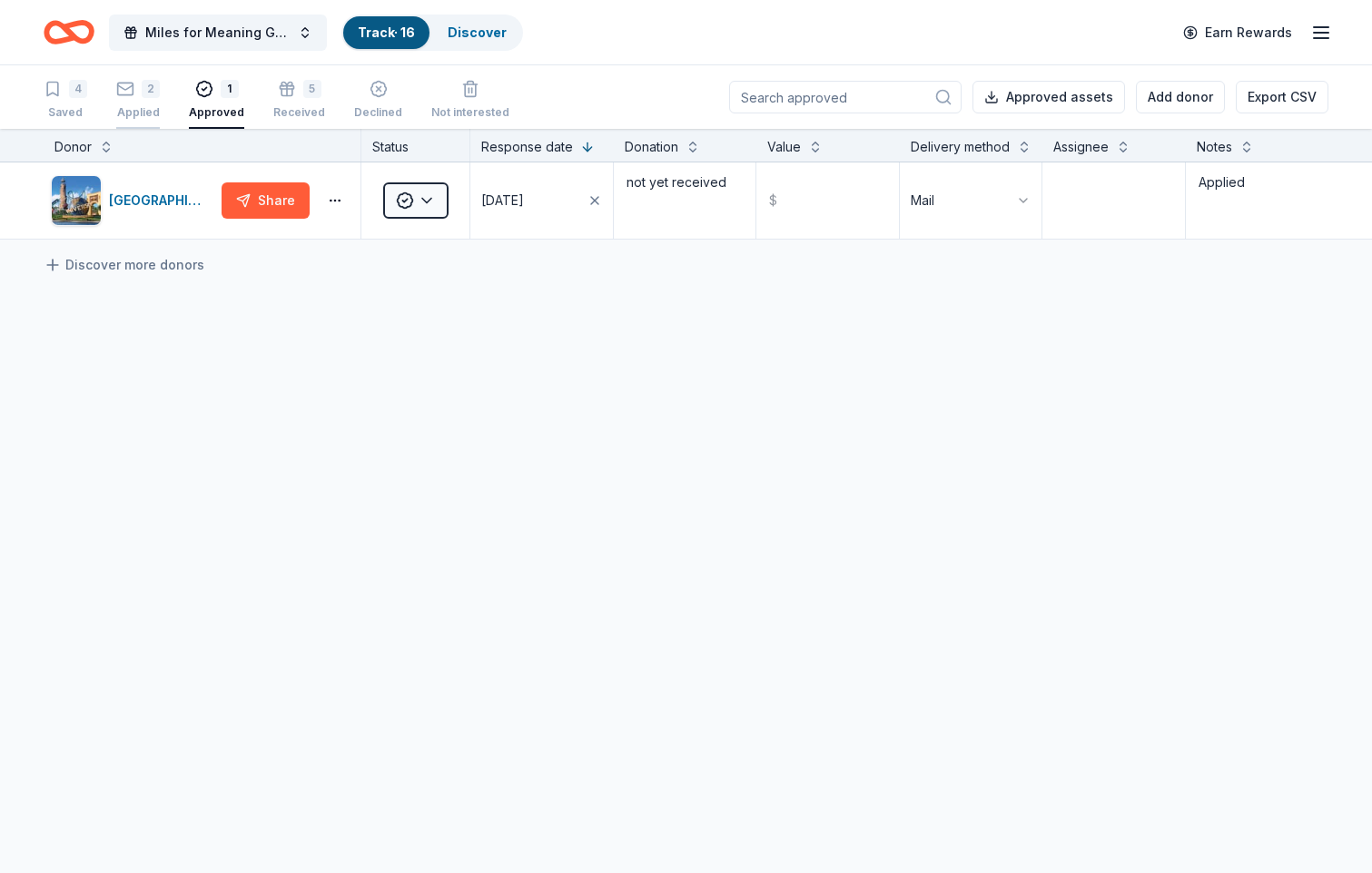
click at [141, 97] on div "2" at bounding box center [137, 88] width 43 height 18
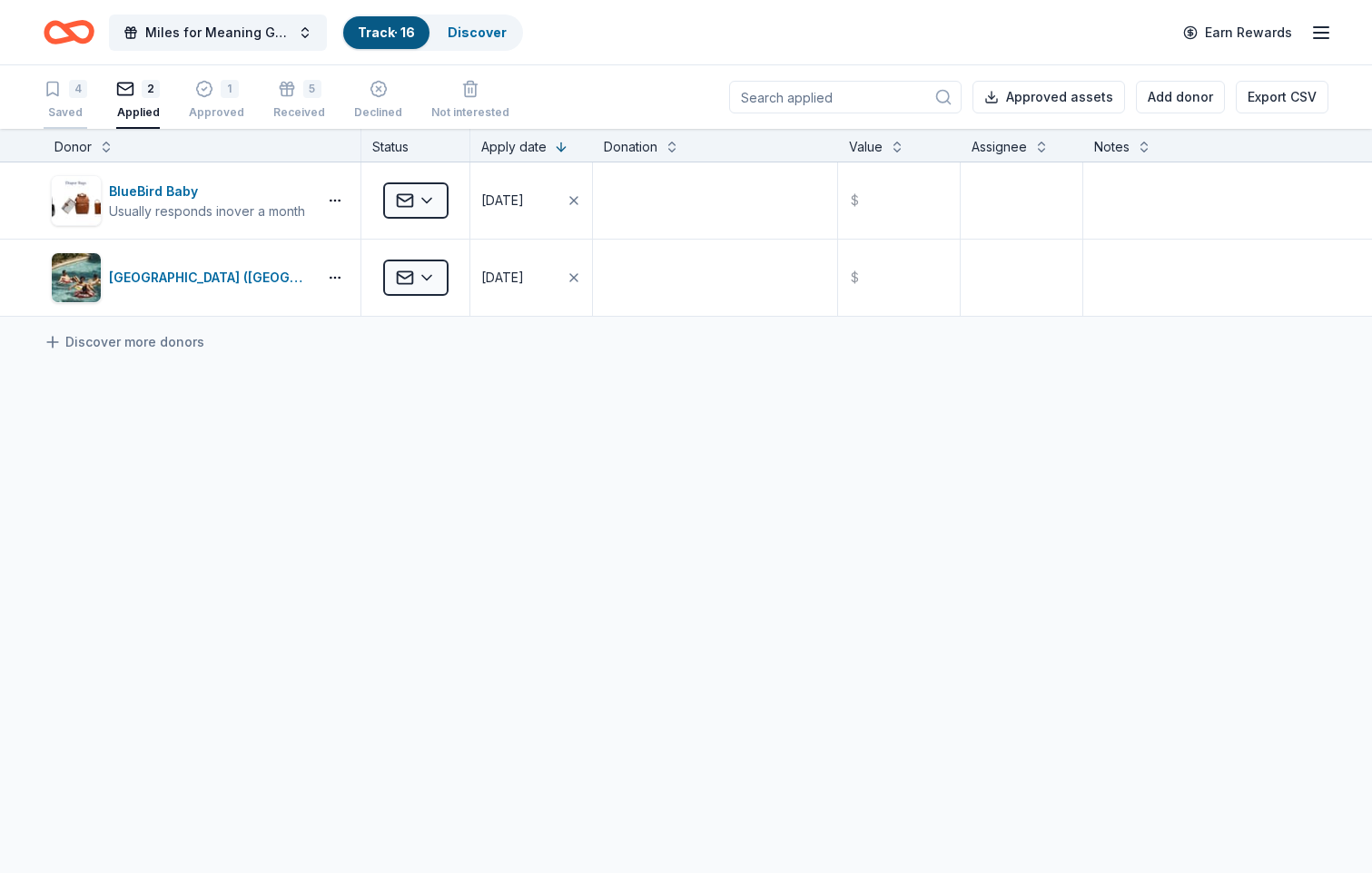
click at [76, 96] on div "4" at bounding box center [78, 88] width 18 height 18
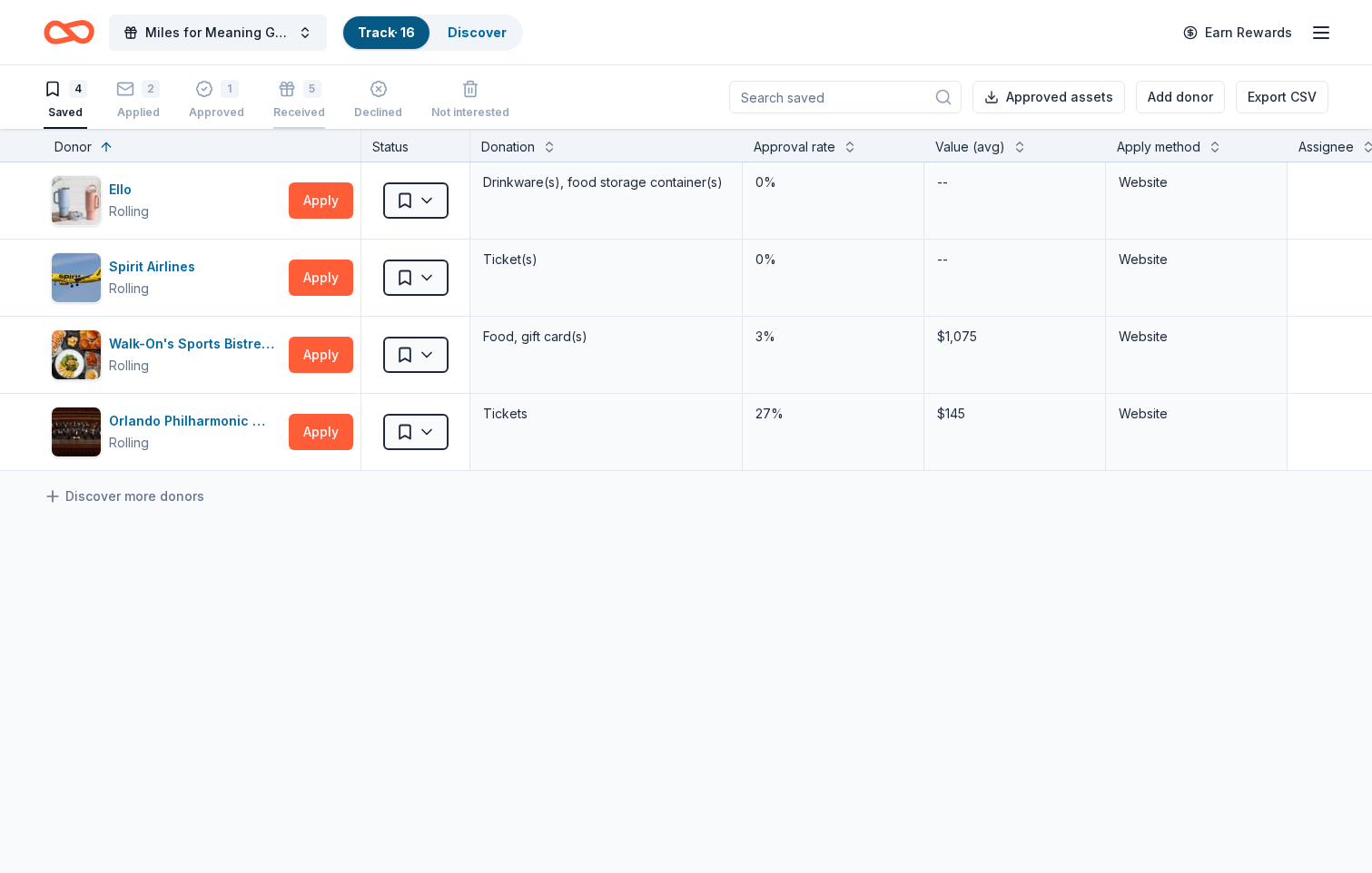
click at [291, 89] on div "5" at bounding box center [300, 80] width 52 height 18
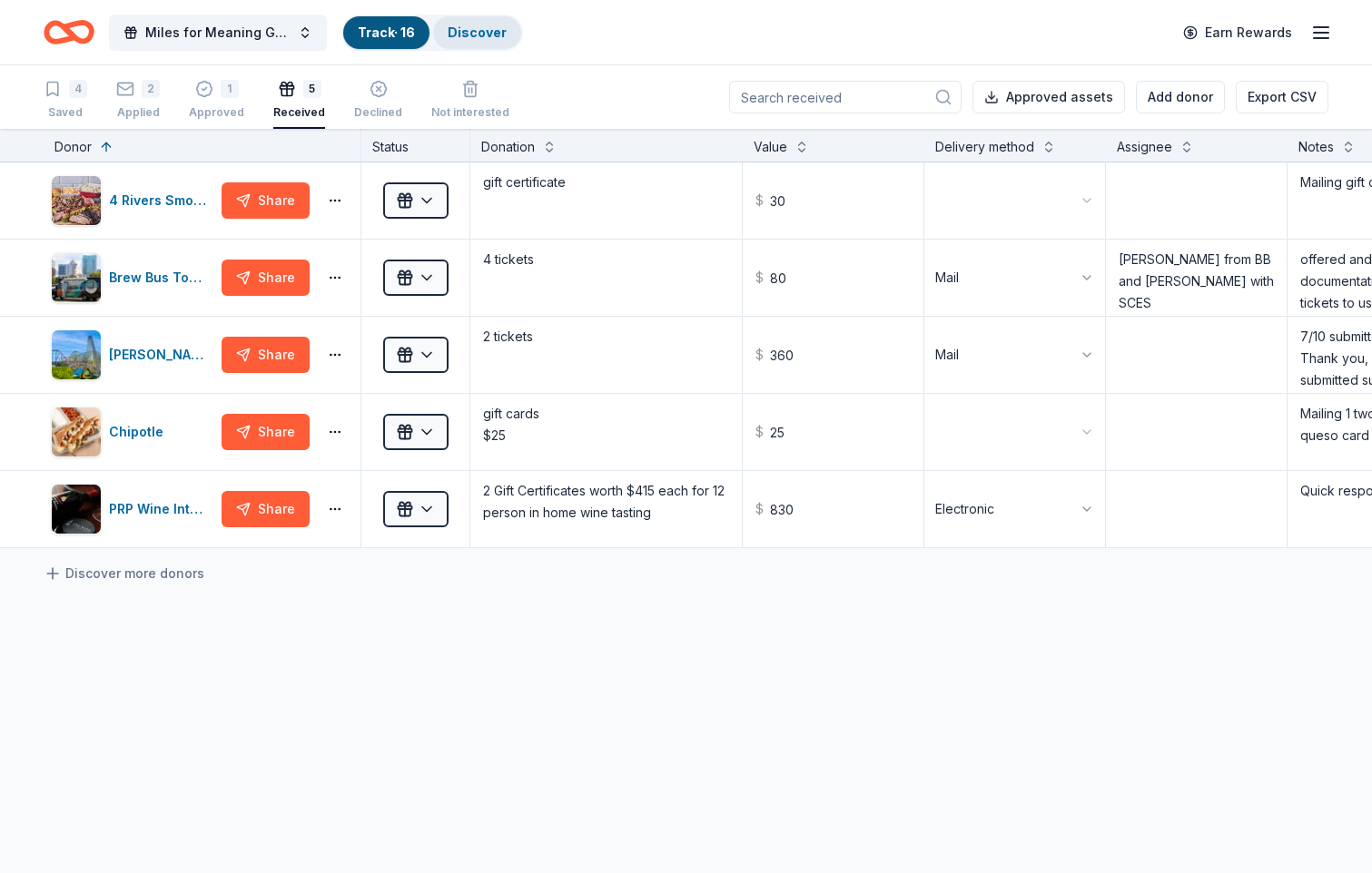
click at [483, 29] on link "Discover" at bounding box center [477, 33] width 59 height 15
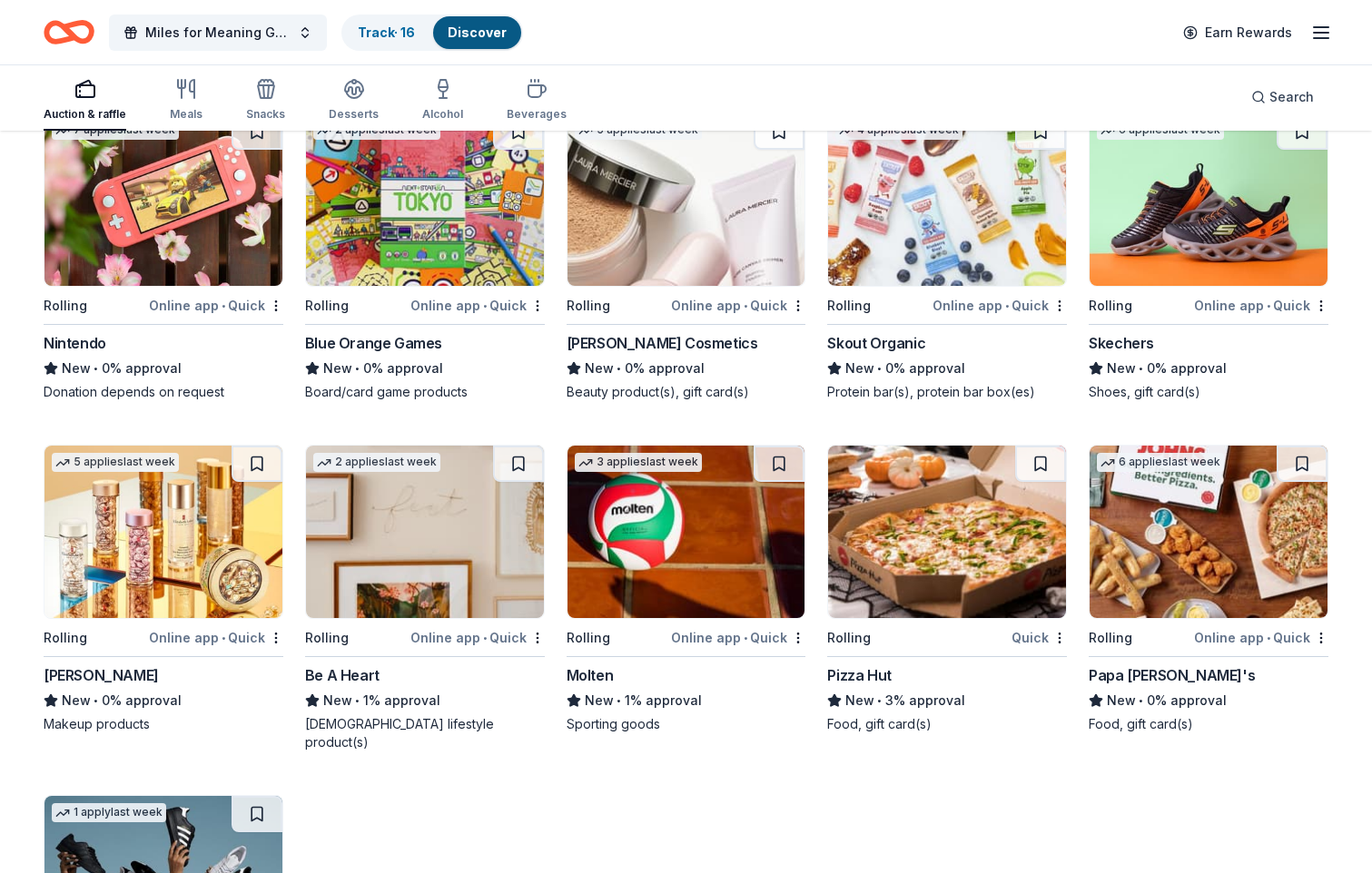
scroll to position [11894, 0]
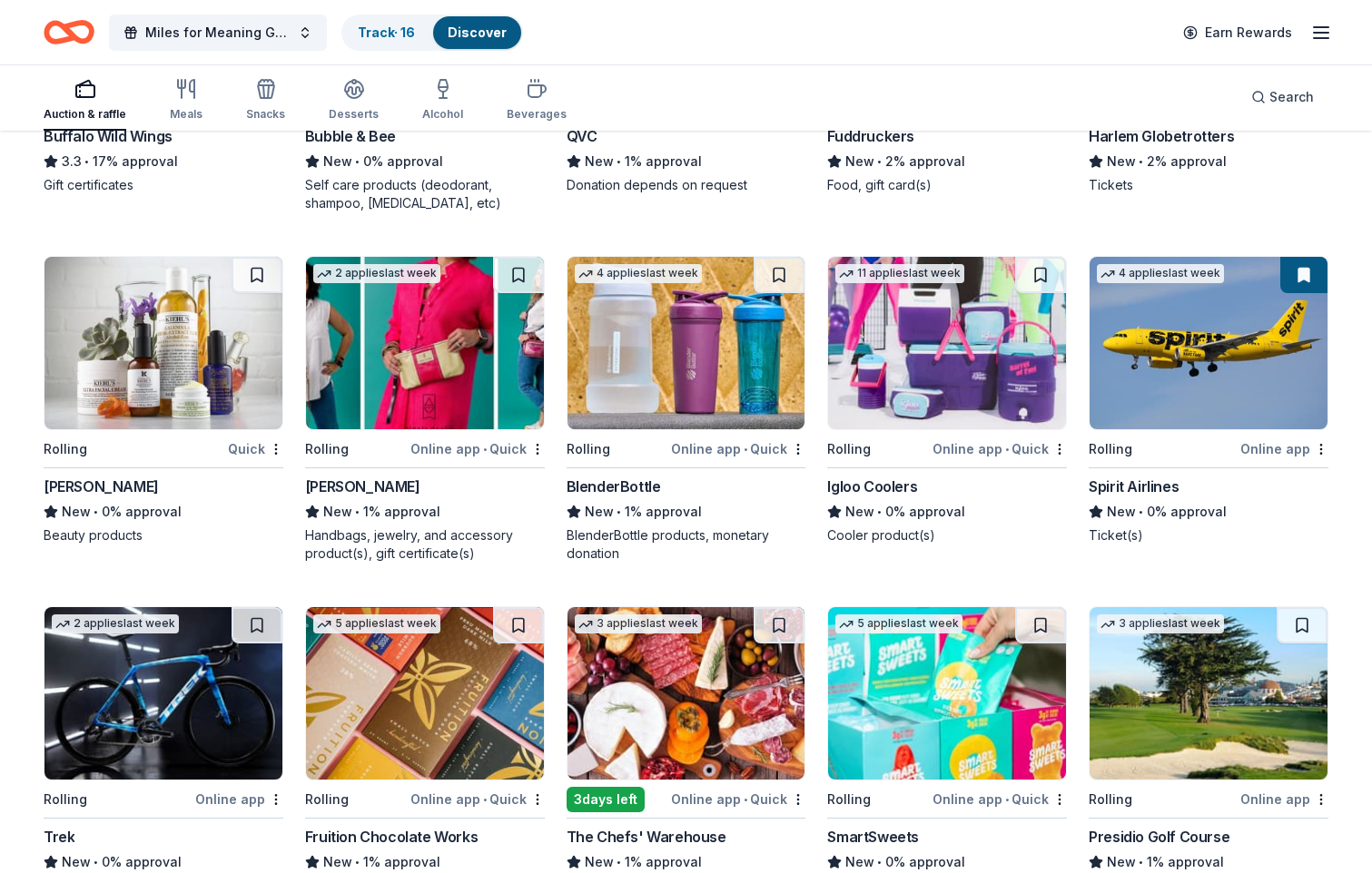
scroll to position [9351, 0]
